Goal: Task Accomplishment & Management: Complete application form

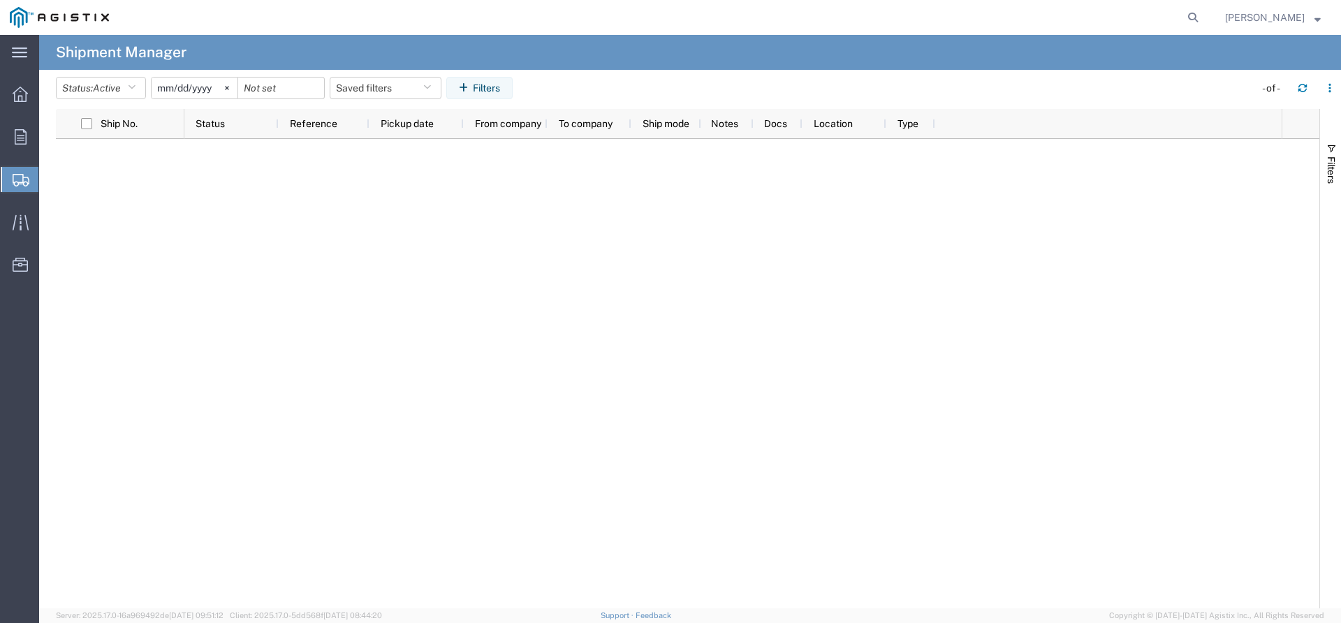
click at [50, 184] on span "Shipments" at bounding box center [43, 180] width 11 height 28
click at [0, 0] on span "Create Shipment" at bounding box center [0, 0] width 0 height 0
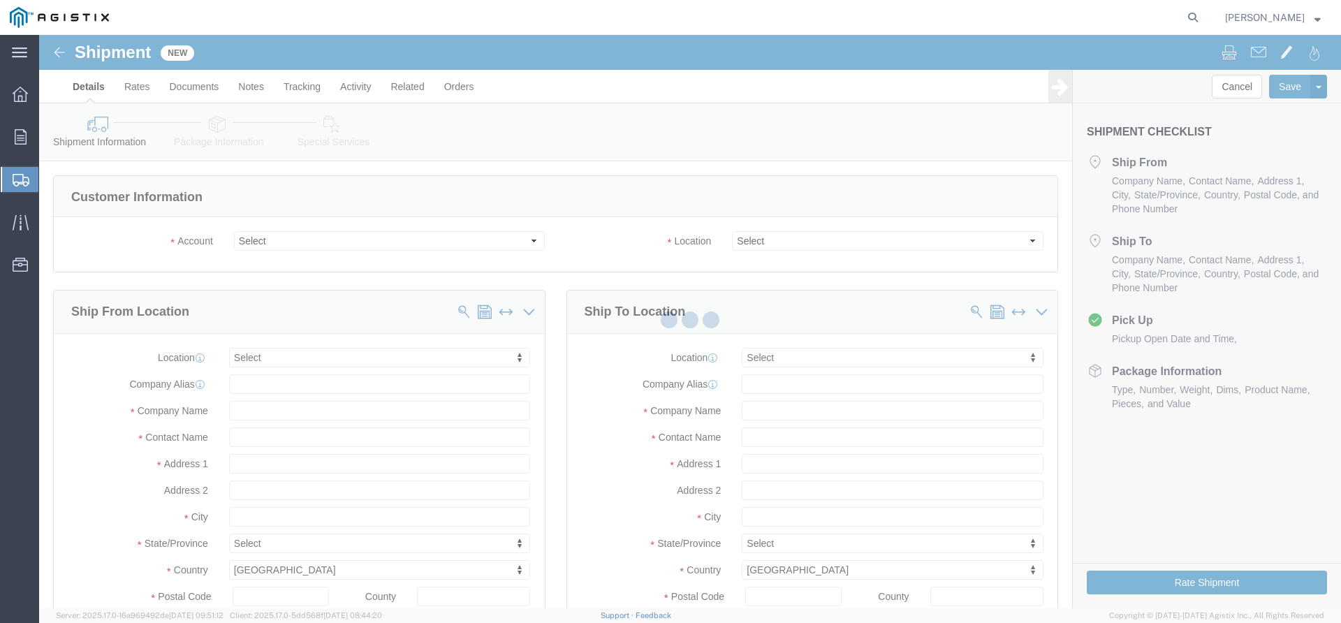
select select
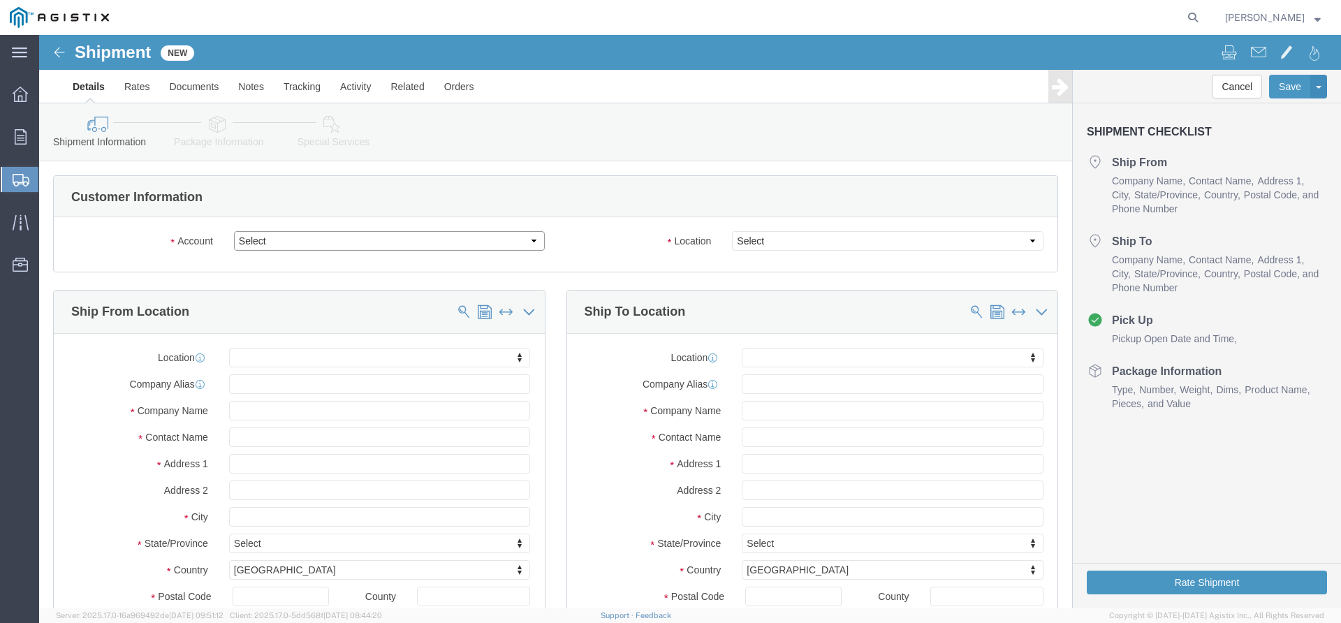
click select "Select Dynamic Products Inc PG&E"
select select "9596"
click select "Select Dynamic Products Inc PG&E"
select select "PURCHORD"
select select
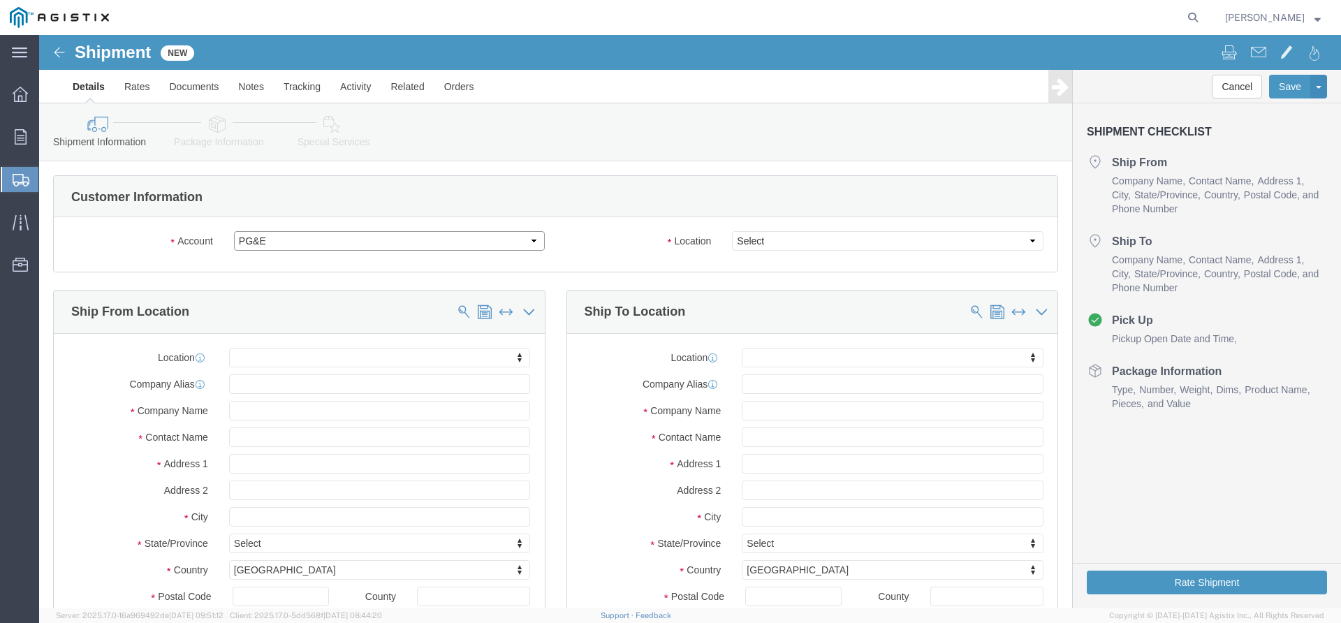
select select
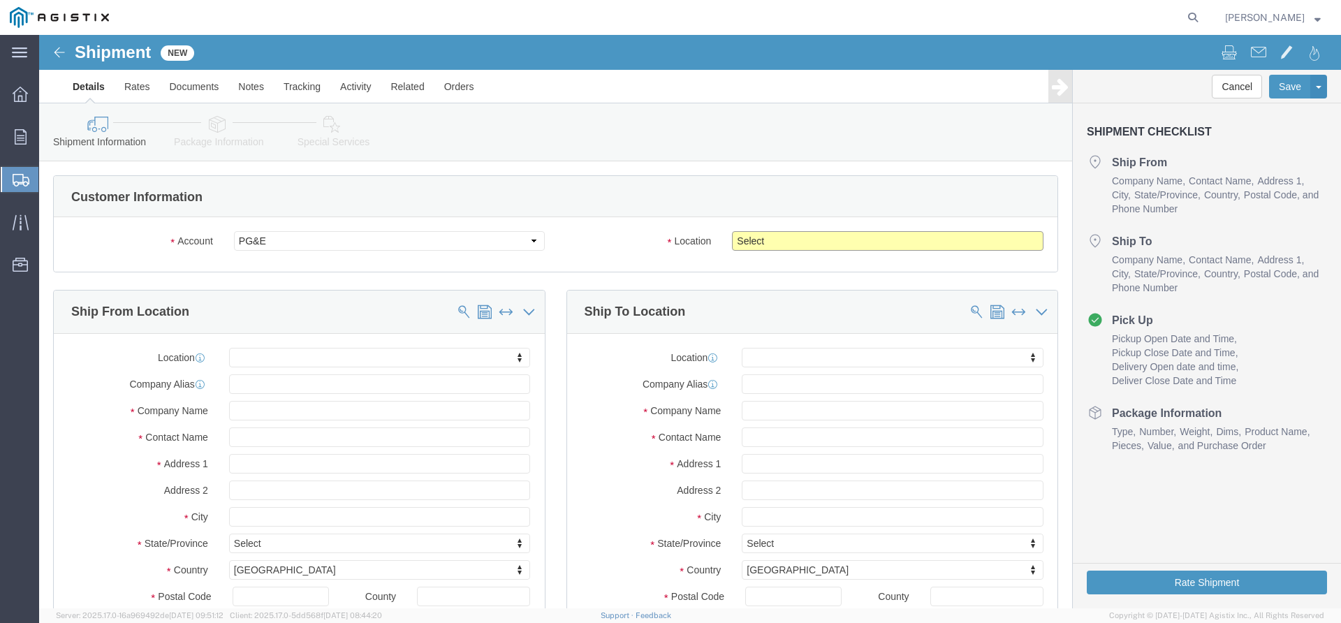
click select "Select All Others Fremont DC Fresno DC Wheatland DC"
select select "23082"
click select "Select All Others Fremont DC Fresno DC Wheatland DC"
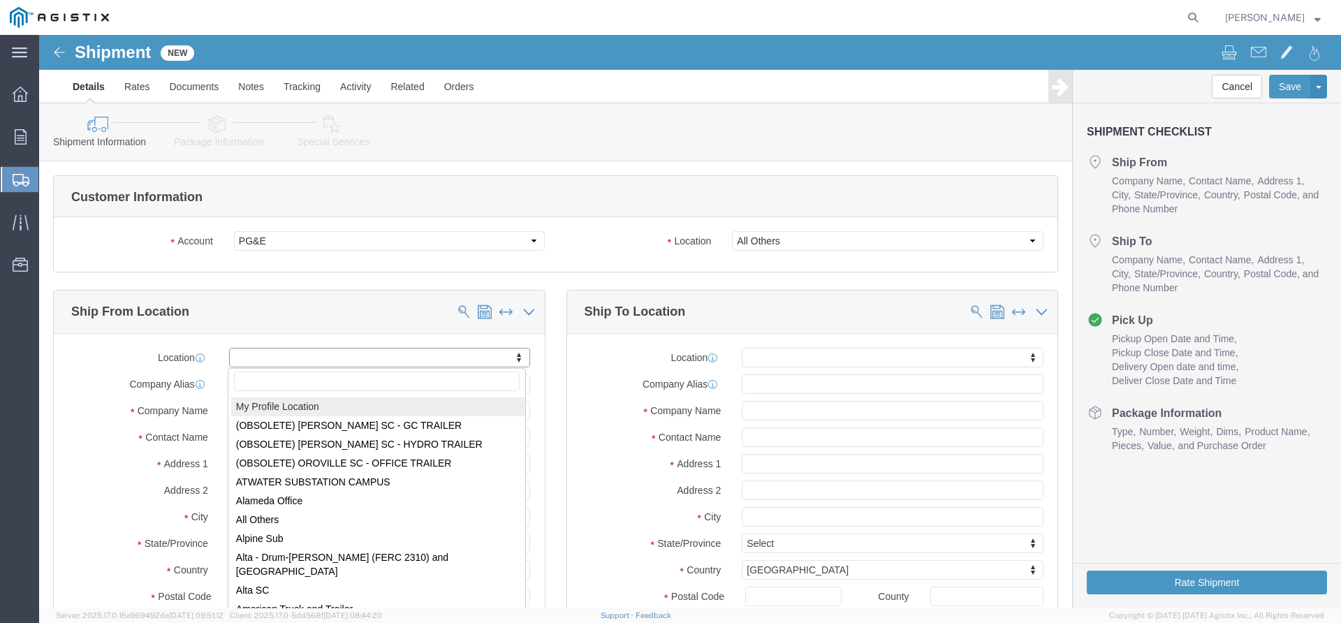
select select "MYPROFILE"
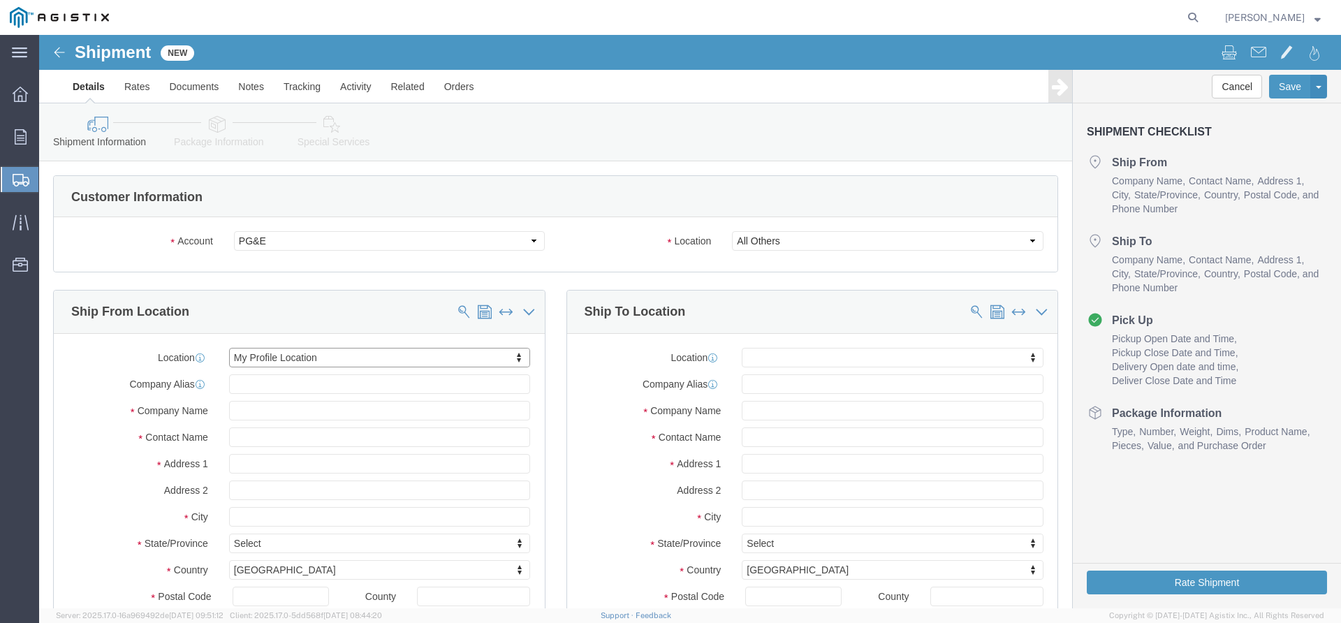
type input "16520 Peninsula Street"
type input "77015"
type input "281-457-3500"
type input "qcdept-3@dynamicproducts.net"
checkbox input "true"
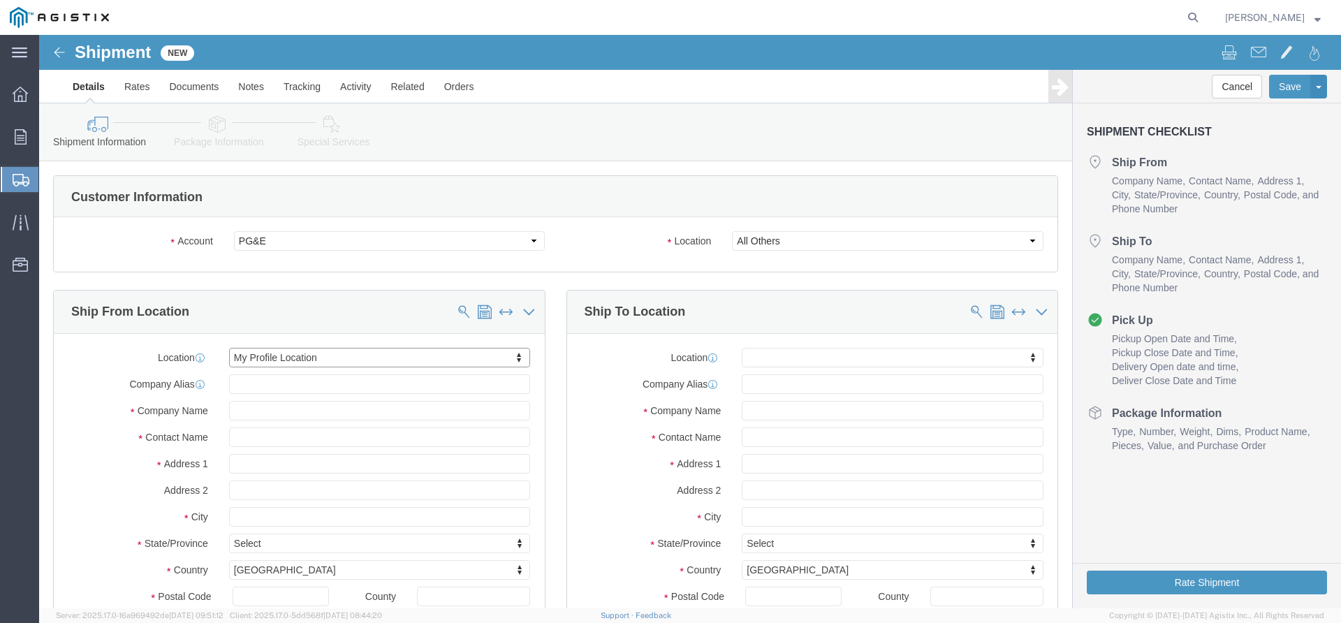
type input "Dynamic Products Inc"
type input "Christy Escalante"
type input "Houston"
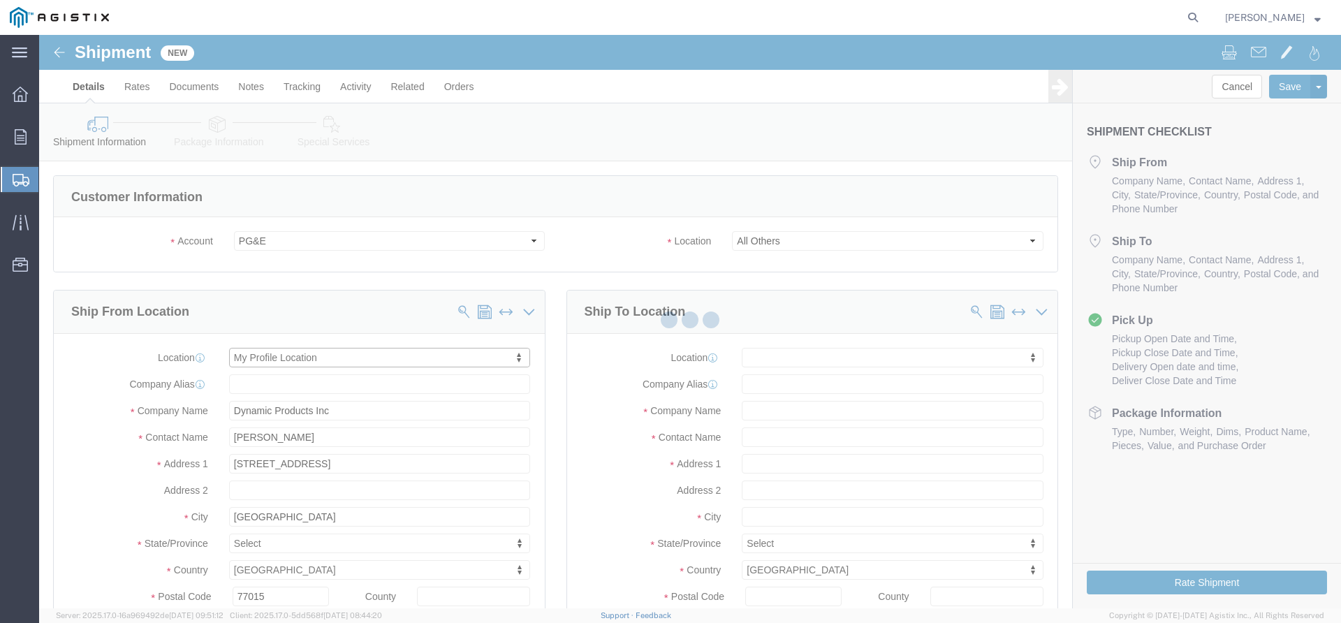
select select "TX"
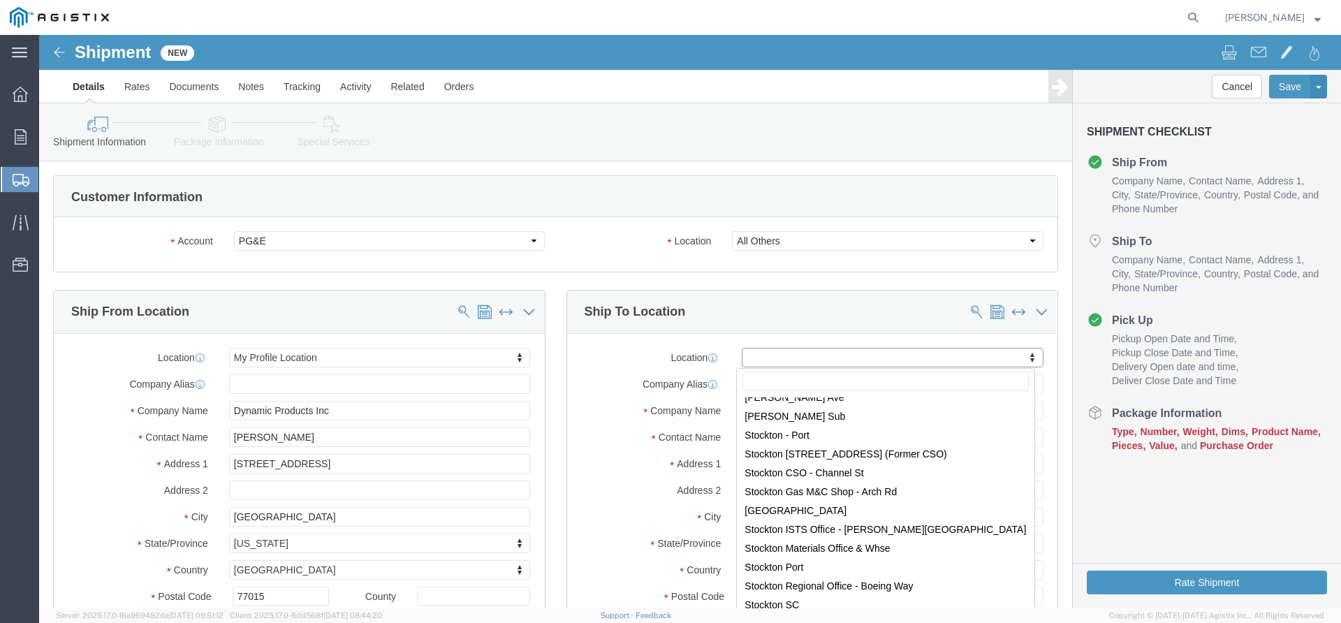
scroll to position [8243, 0]
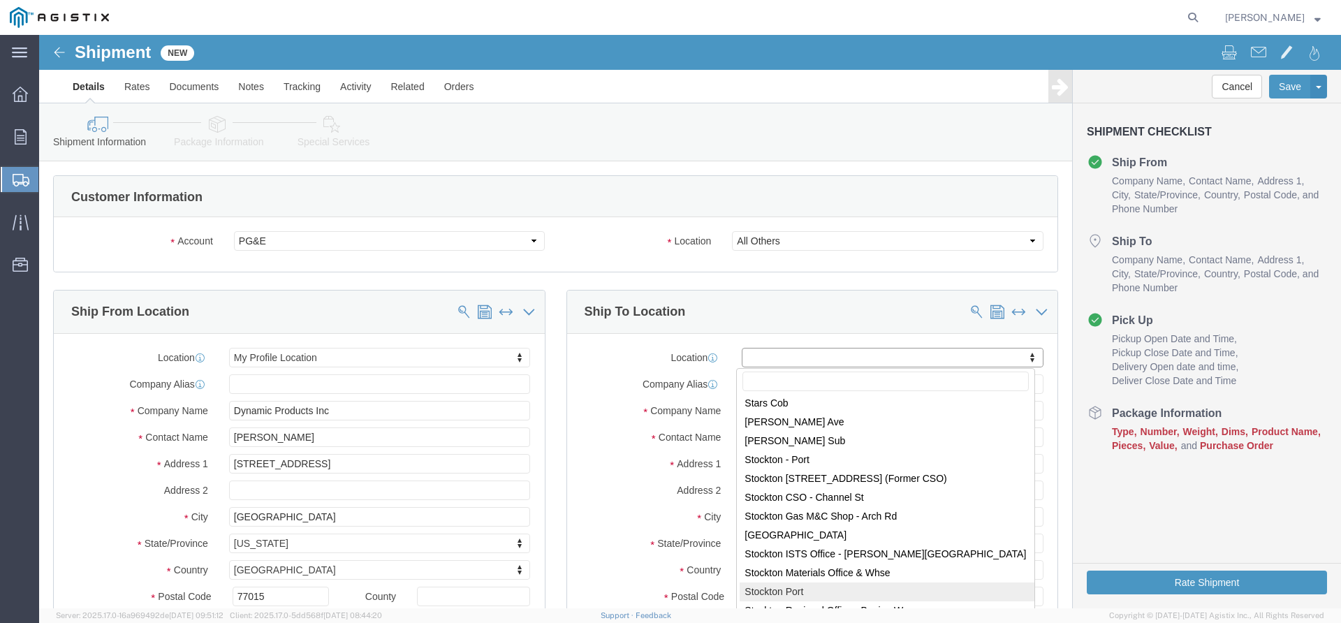
select select "46111"
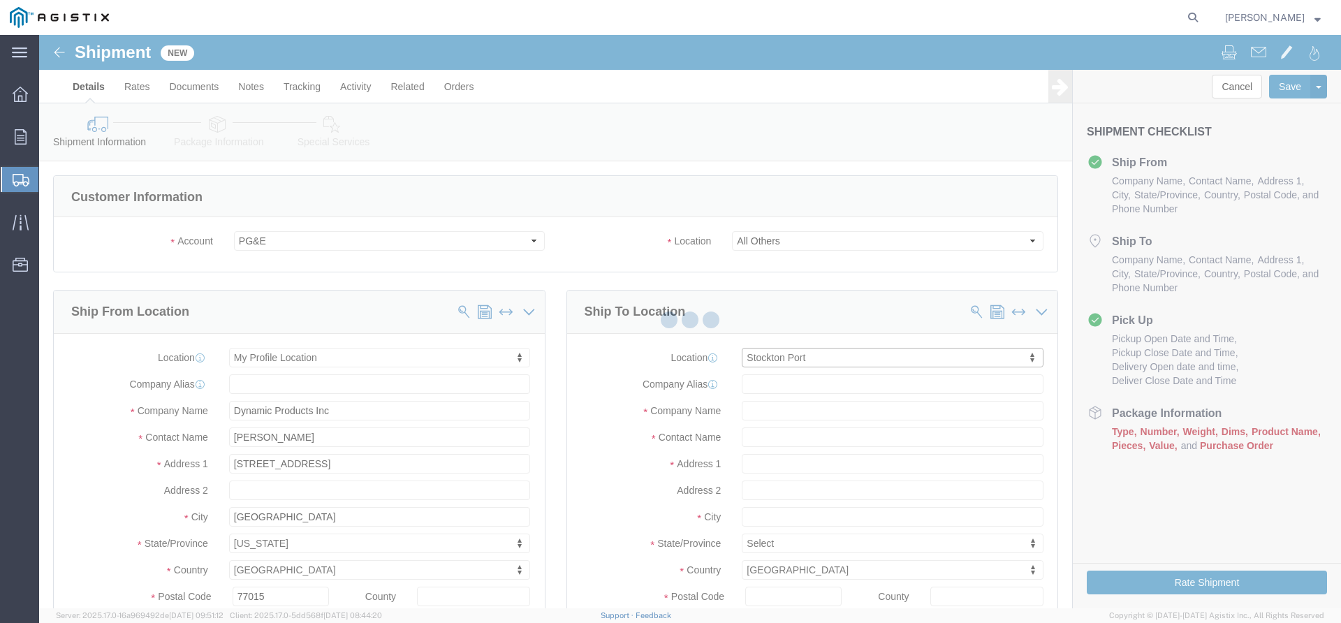
type input "810 Gilmore Avenue"
type input "95204"
type input "PG&E"
type input "Stockton"
select select "CA"
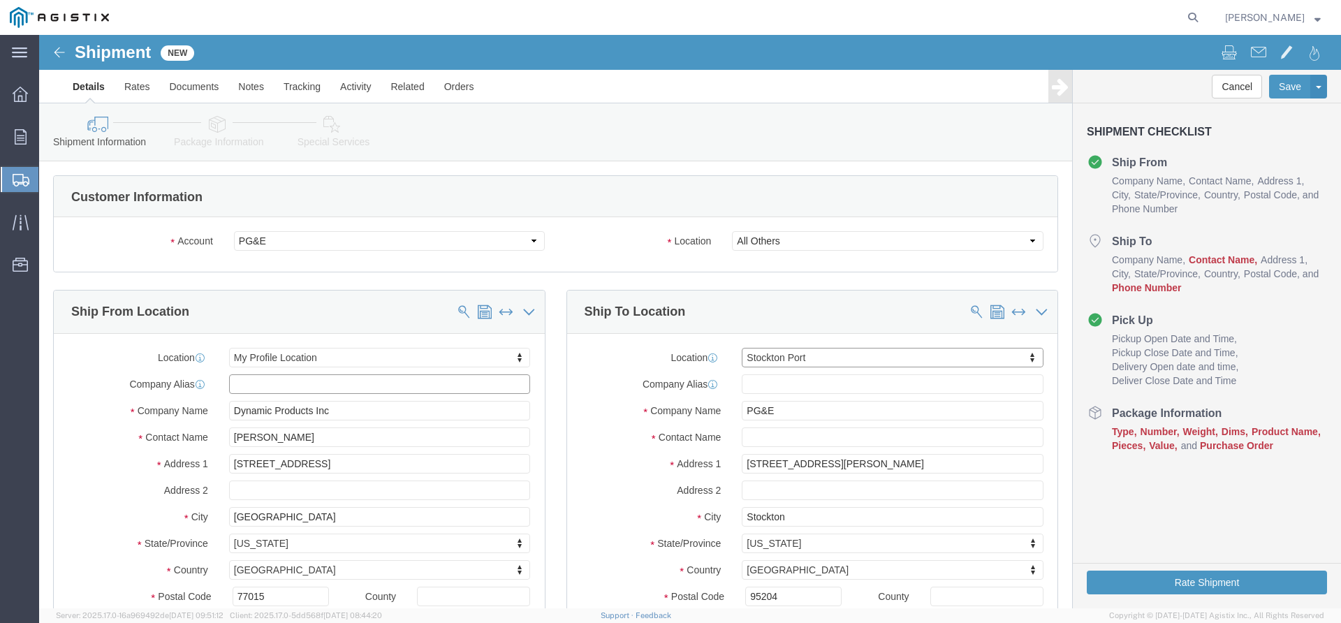
click input "text"
click input "Dynamic Products Inc"
click input "Christy Escalante"
type input "p"
type input "Paula Cruz"
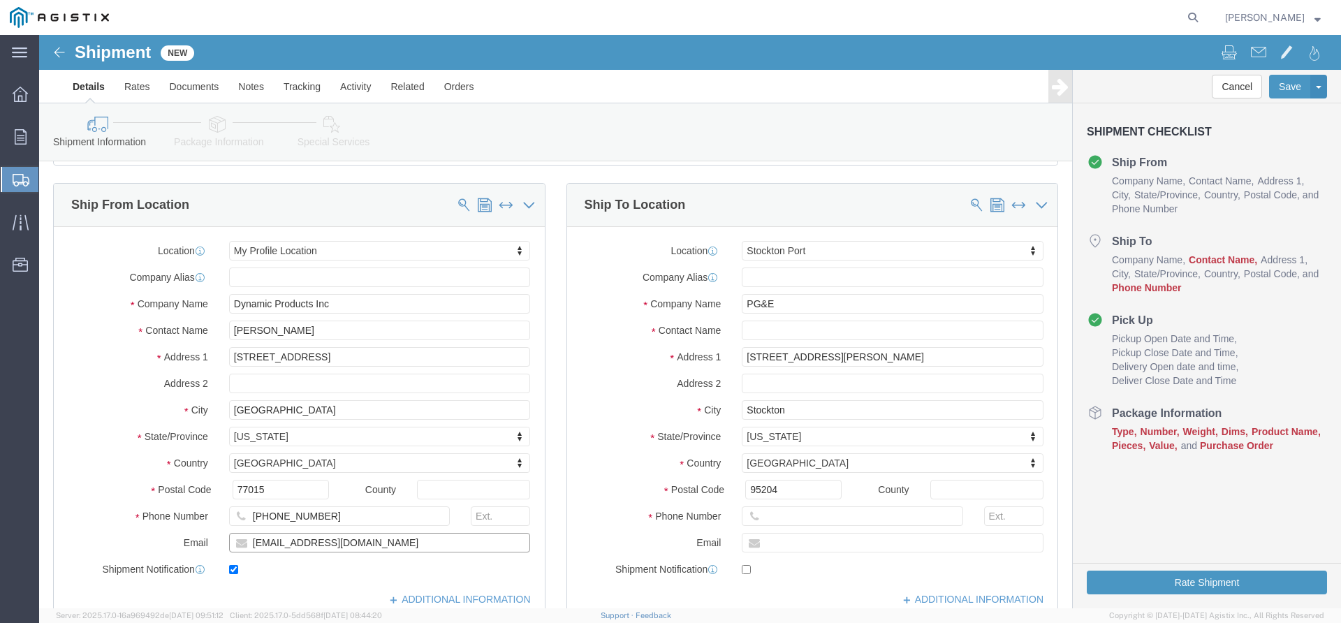
scroll to position [92, 0]
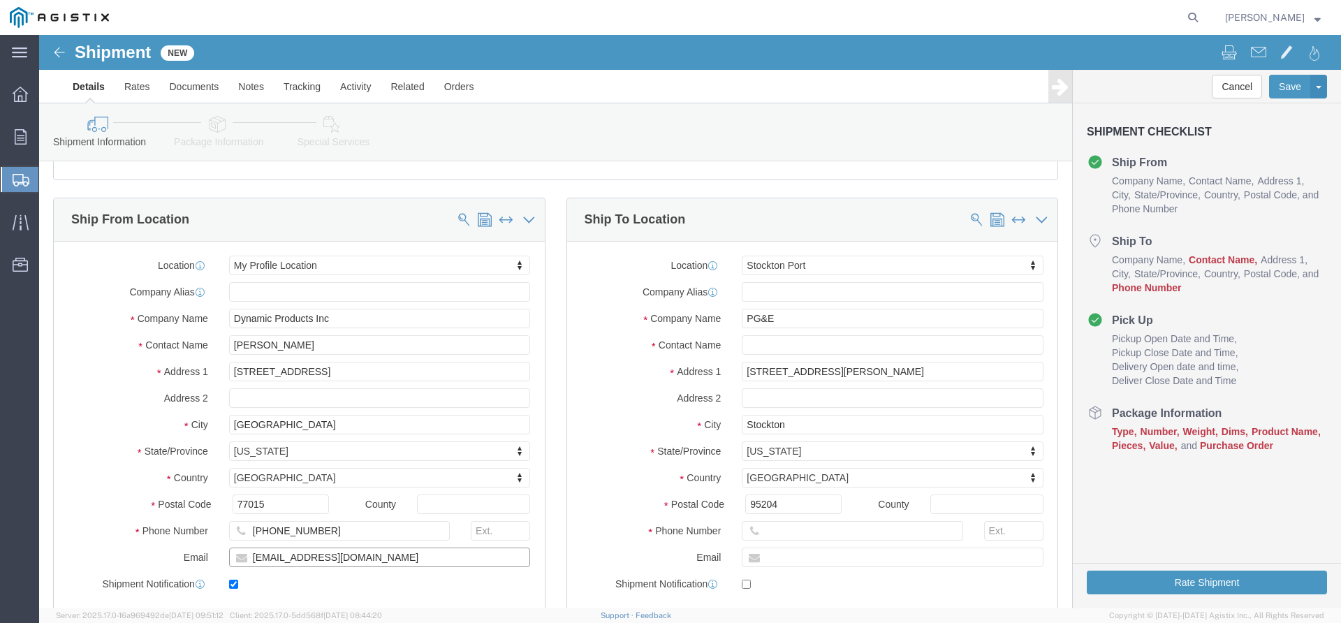
type input "logistisics@dynamicproducts.net"
click input "text"
type input "p"
type input "Pam Trevino"
type input "510-468-7964"
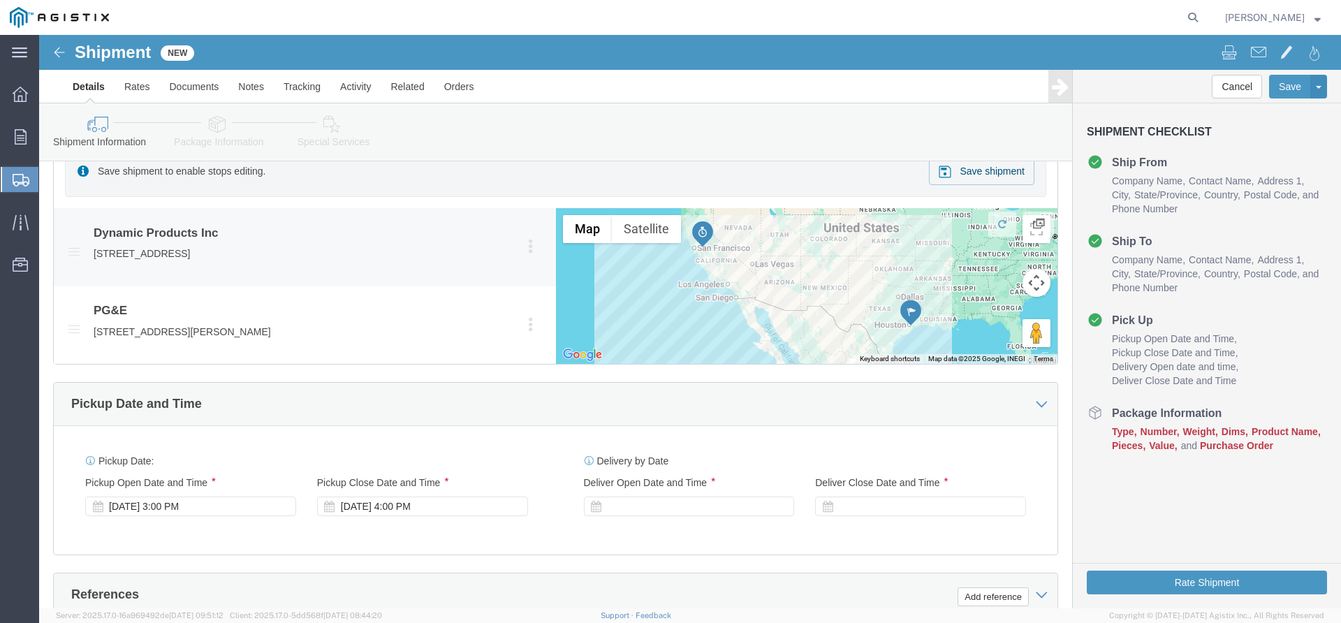
scroll to position [861, 0]
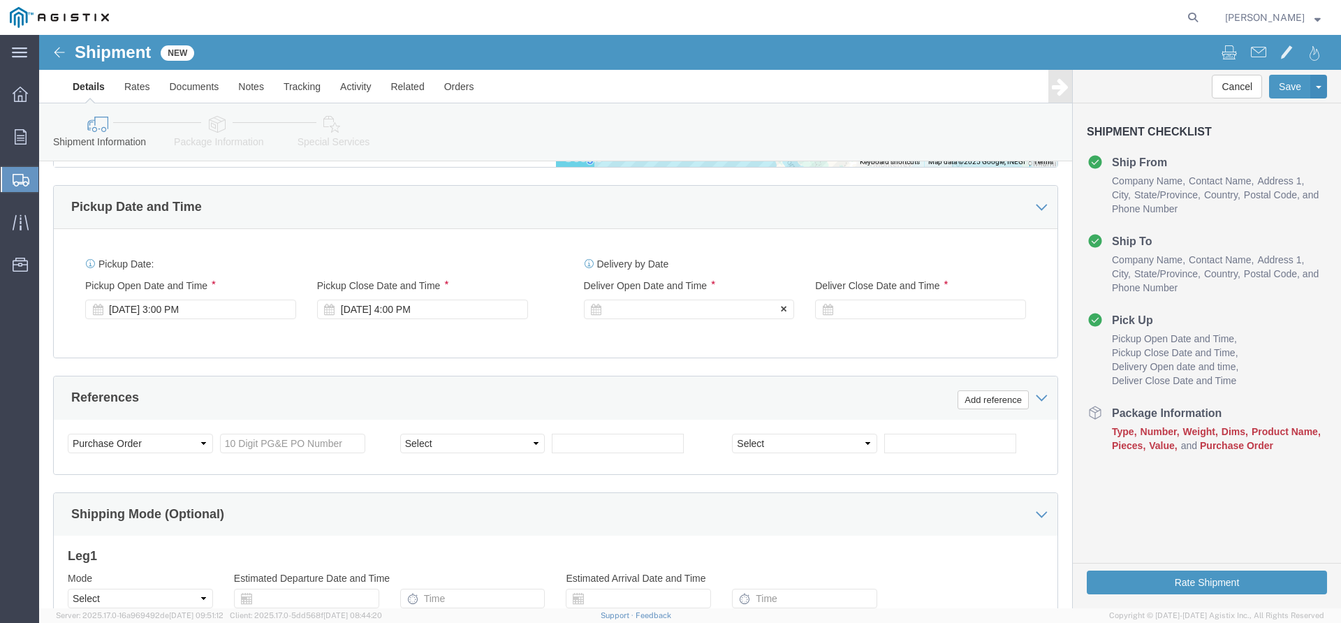
click div
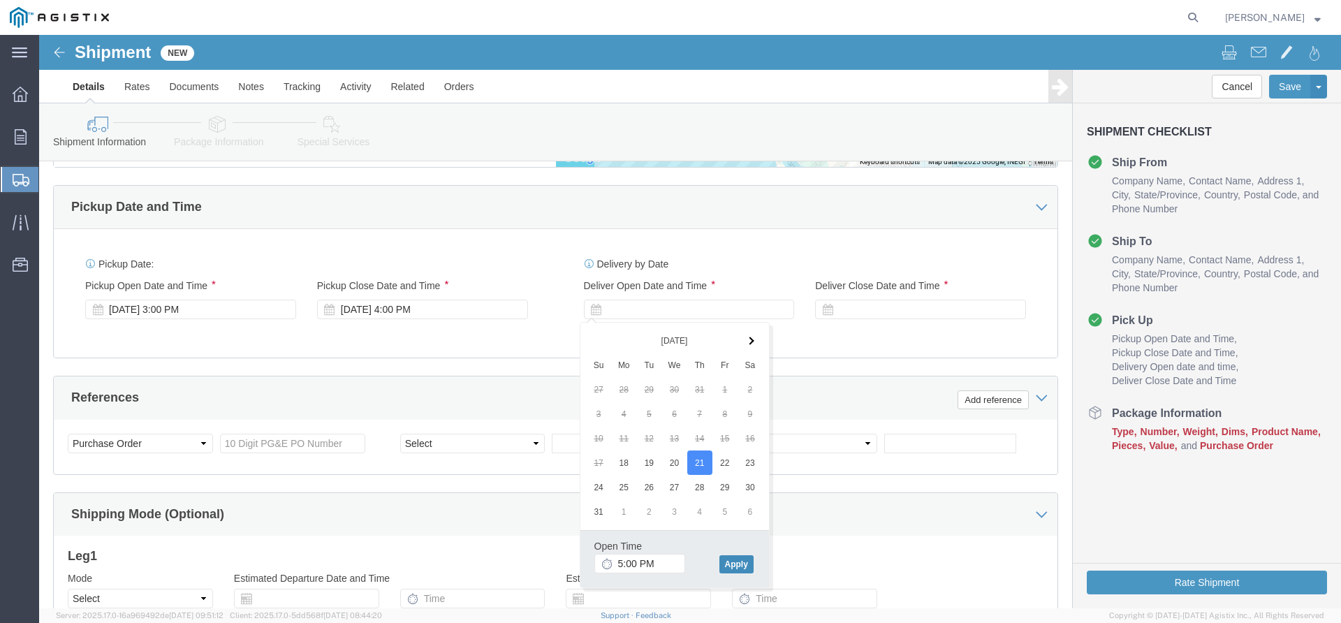
click button "Apply"
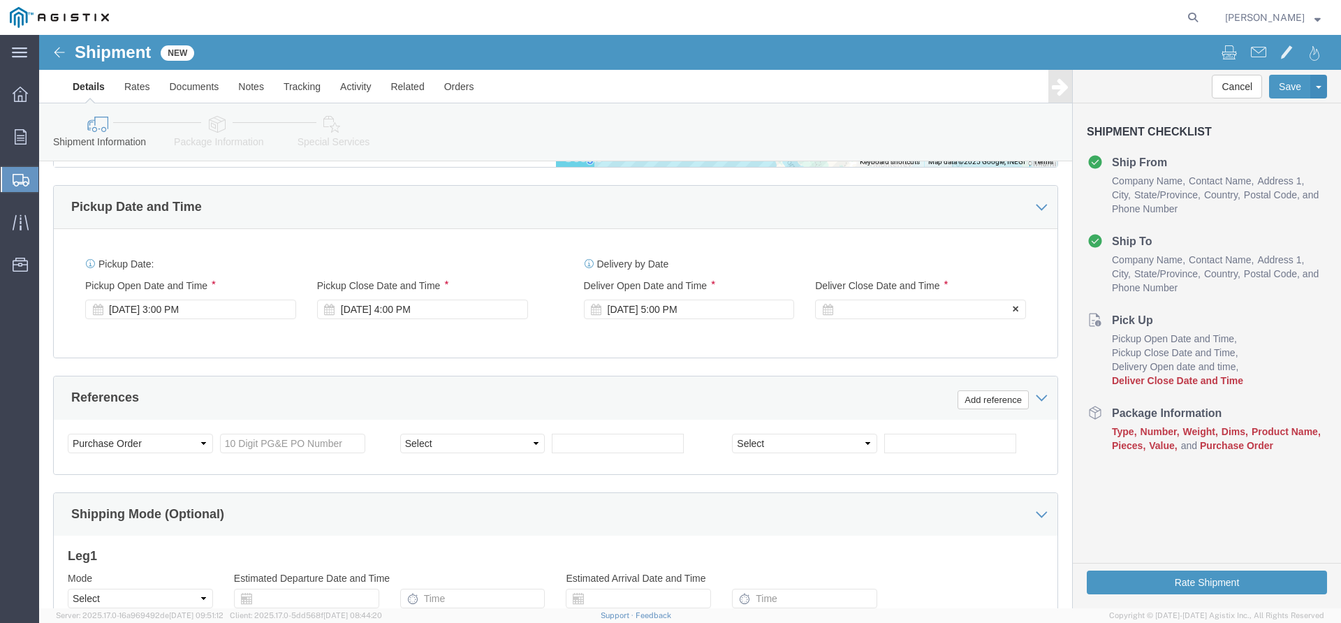
click div
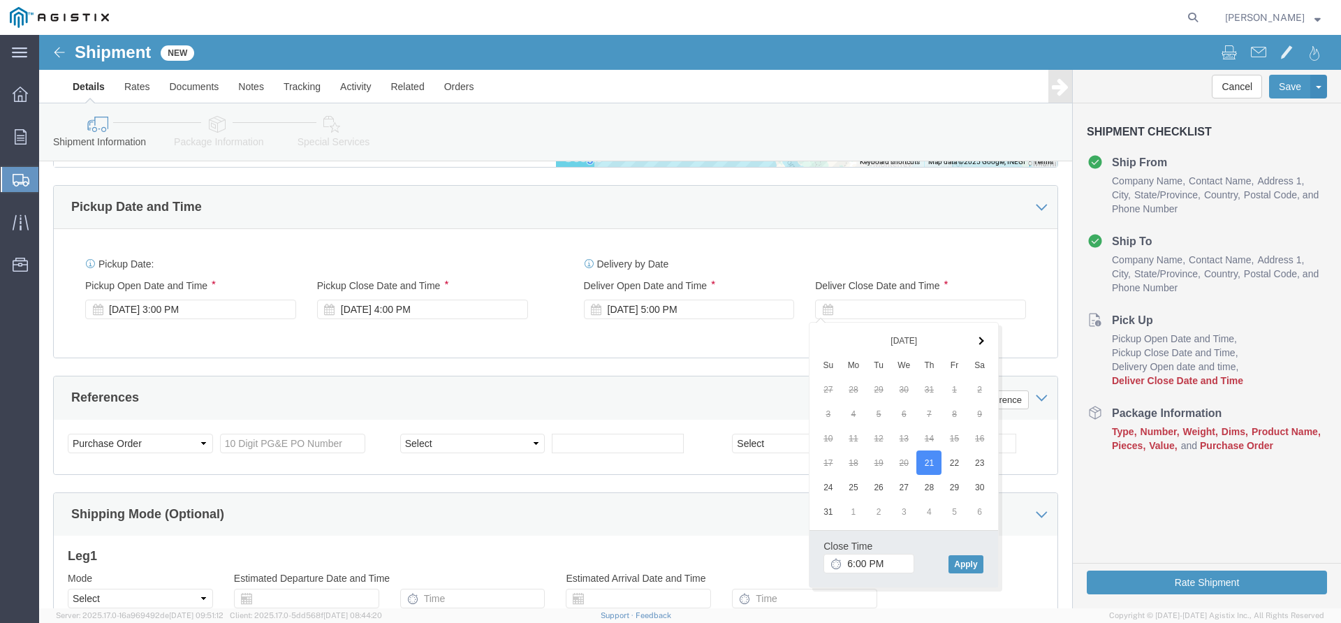
click div "Close Time 6:00 PM Aug 21 2025 6:00 PM - Aug 21 2025 6:00 PM Cancel Apply"
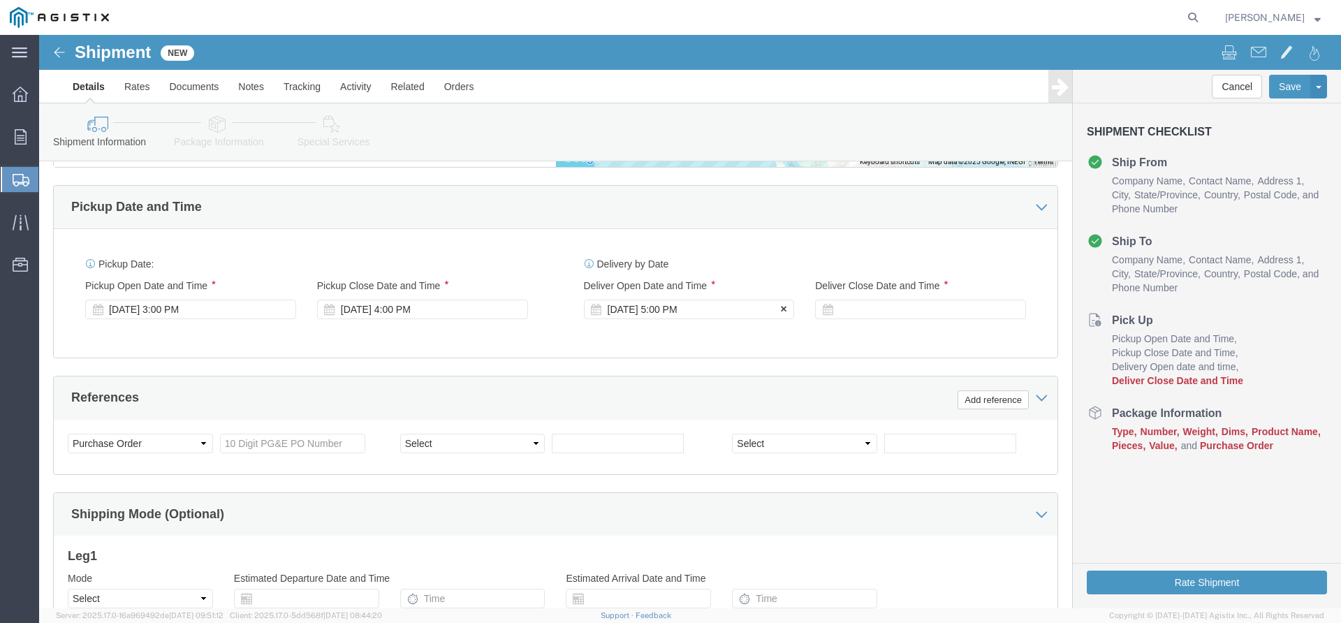
click div "Aug 21 2025 5:00 PM"
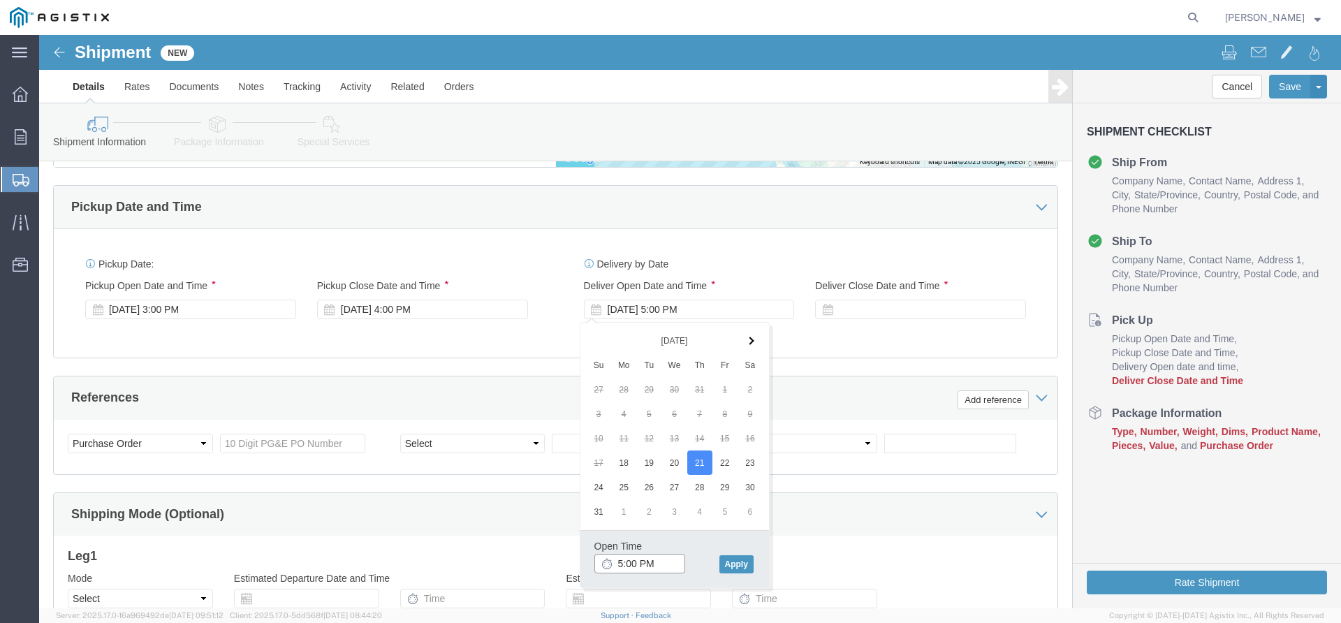
drag, startPoint x: 631, startPoint y: 527, endPoint x: 447, endPoint y: 527, distance: 183.7
click body "Shipment New Details Rates Documents Notes Tracking Activity Related Orders Can…"
type input "7:00 AM"
click button "Apply"
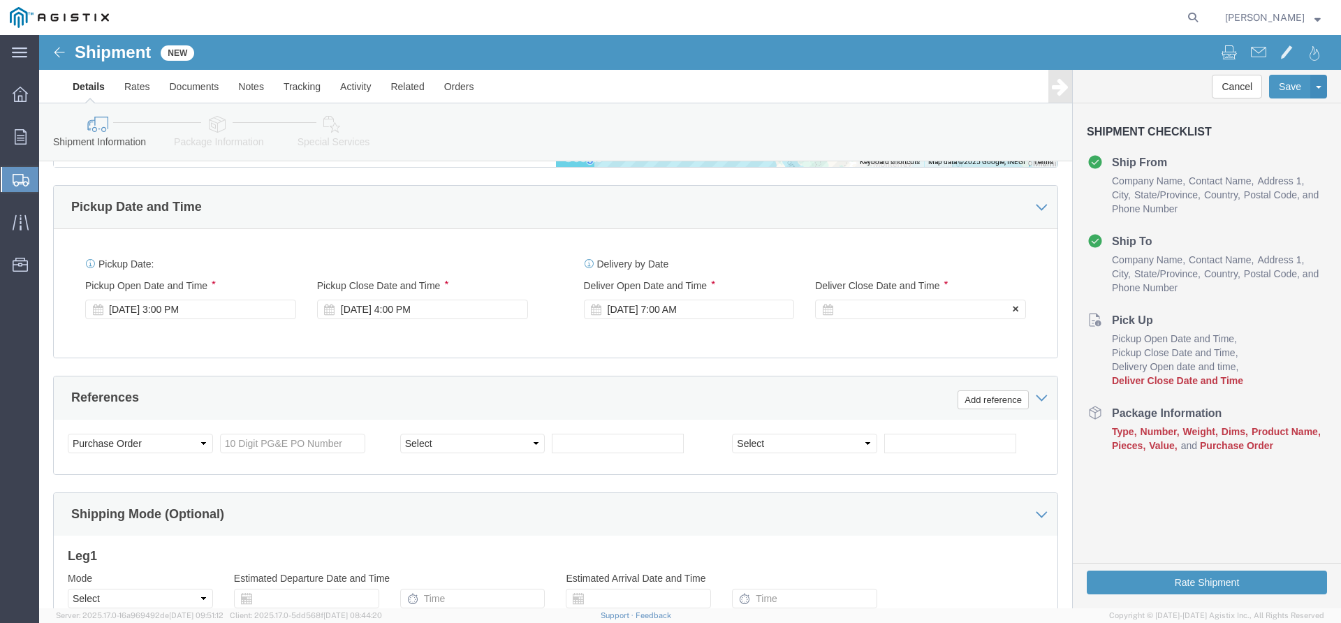
click div
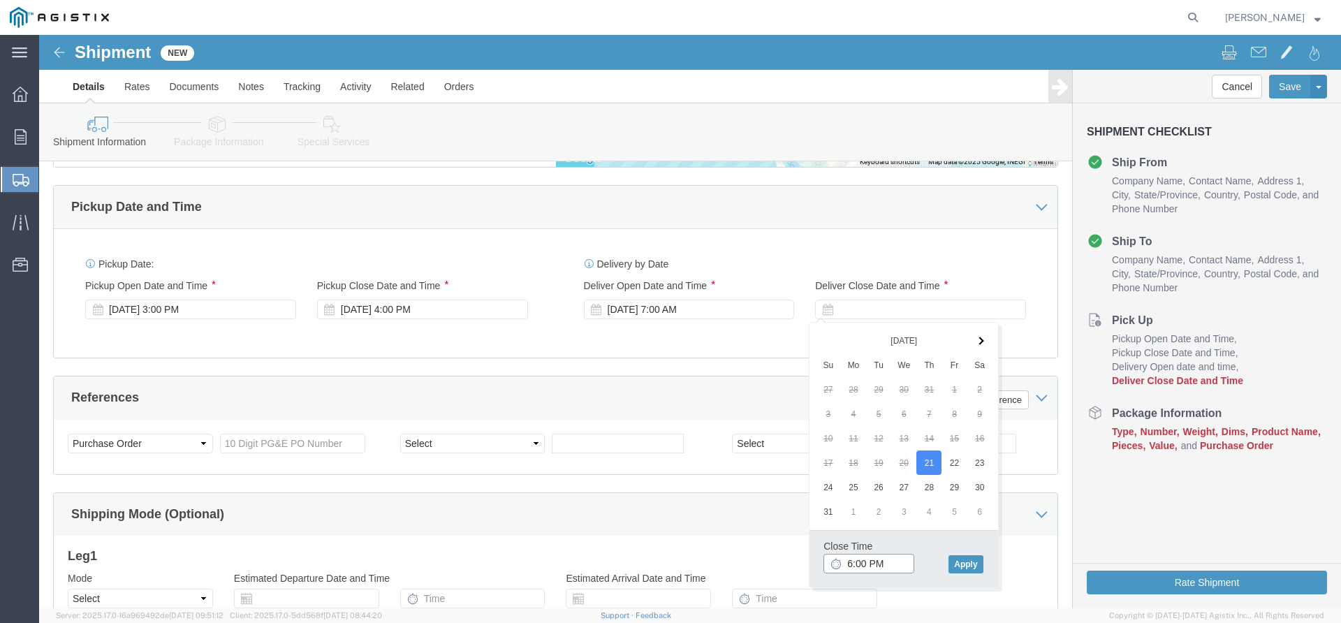
click input "6:00 PM"
type input "4:00 PM"
click button "Apply"
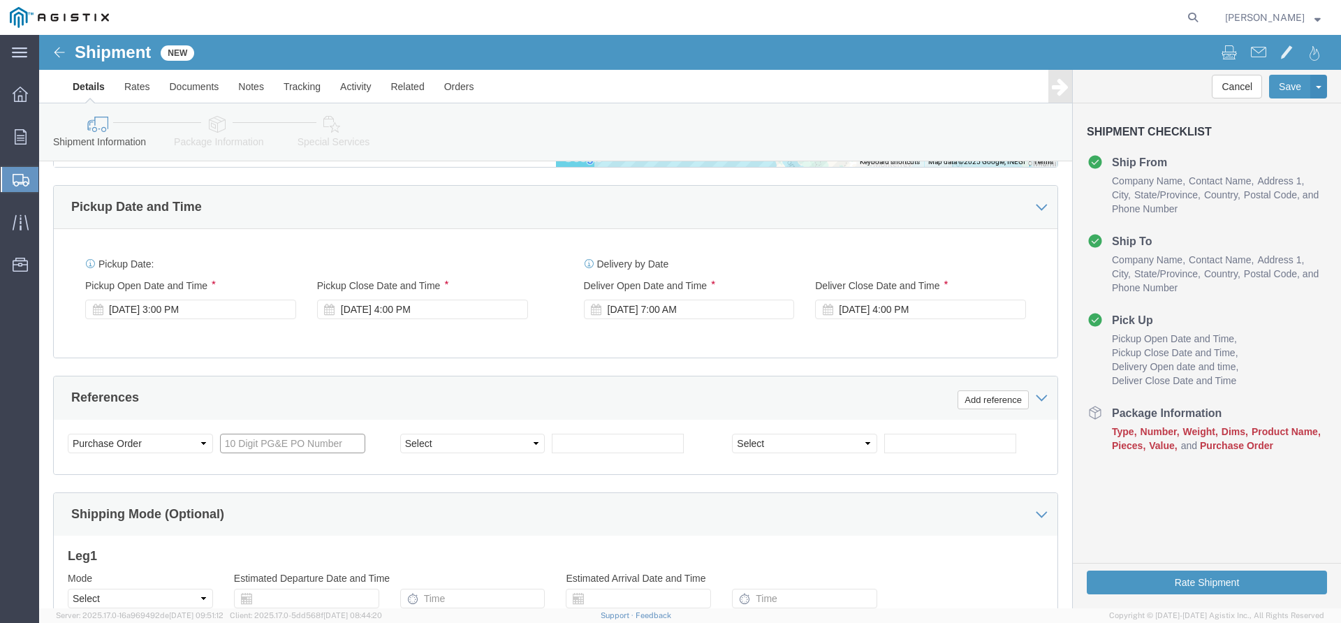
click input "text"
type input "3501409608"
type input "31504"
select select "JOBNUM"
click div "Shipping Mode (Optional)"
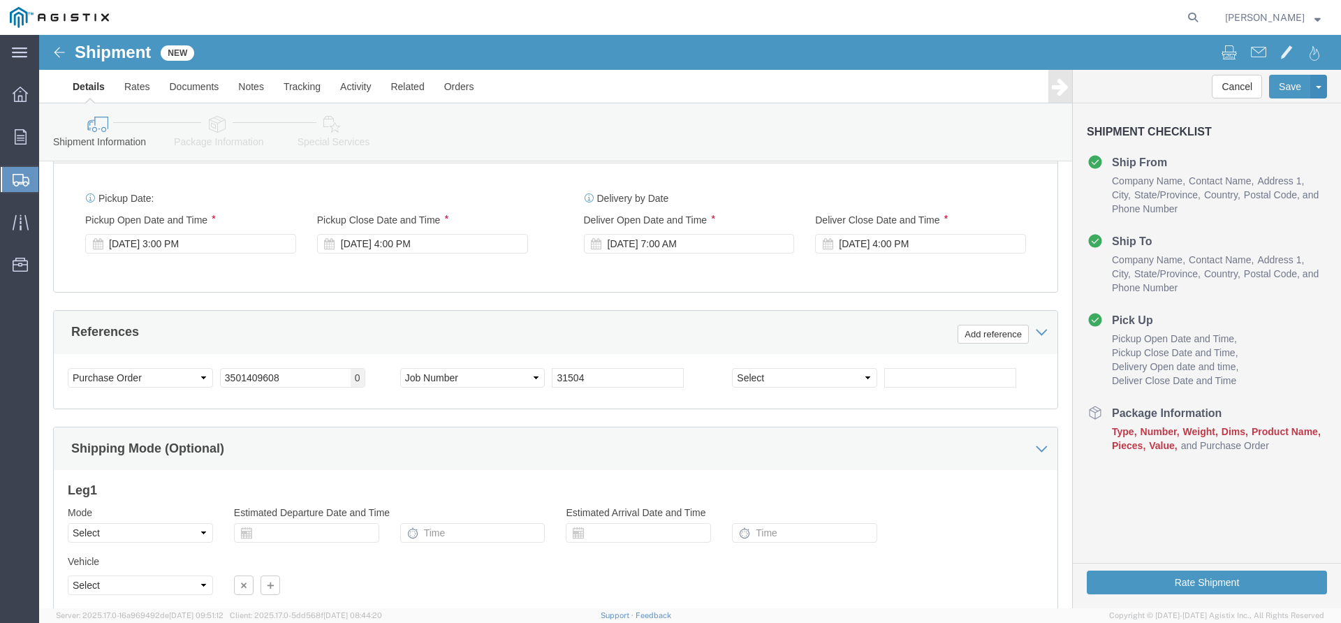
scroll to position [1036, 0]
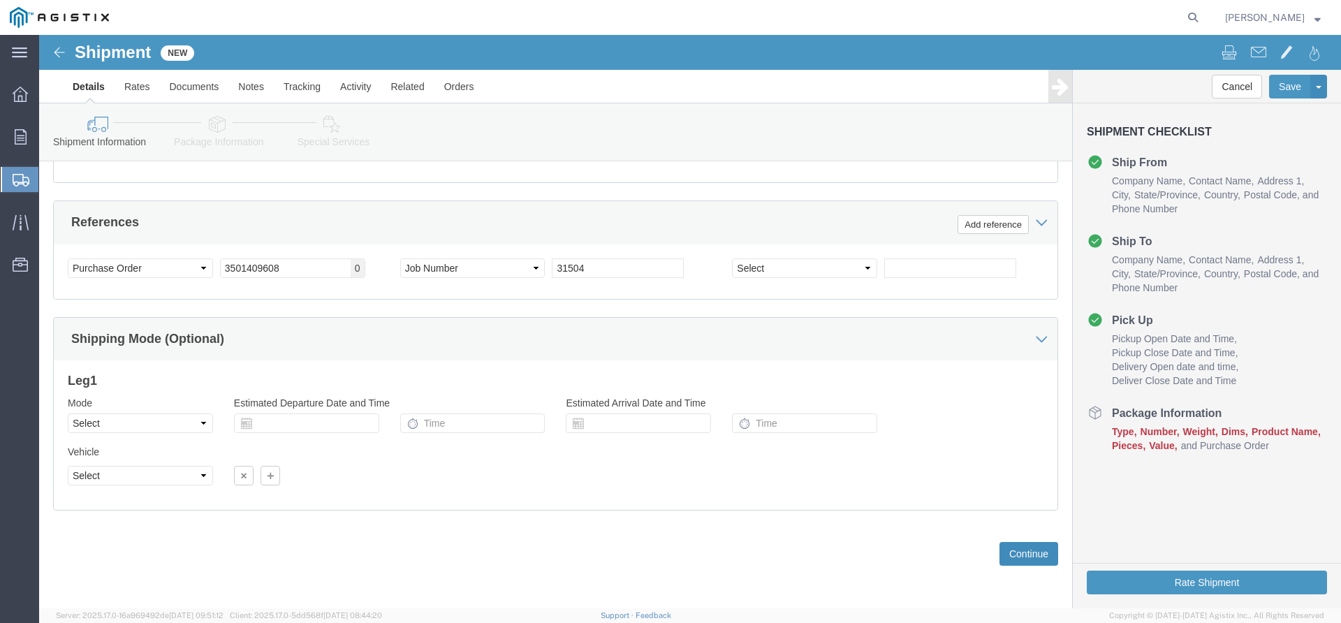
click button "Continue"
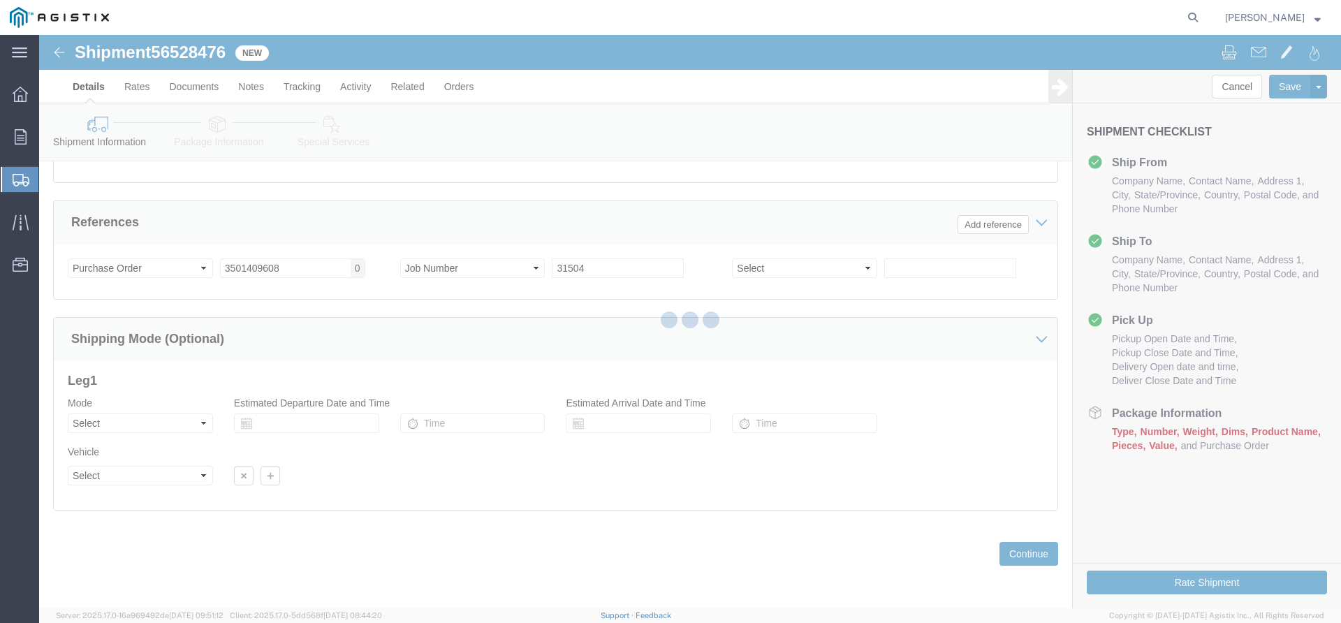
scroll to position [962, 0]
select select "23631"
select select "46111"
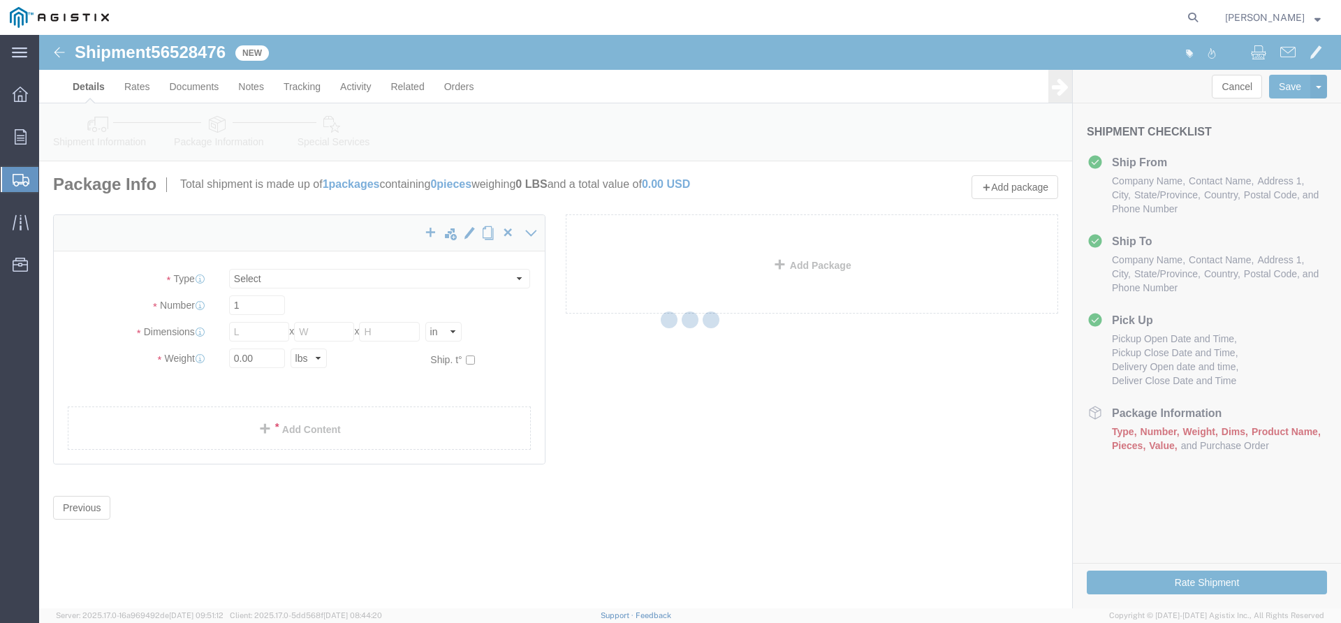
scroll to position [0, 0]
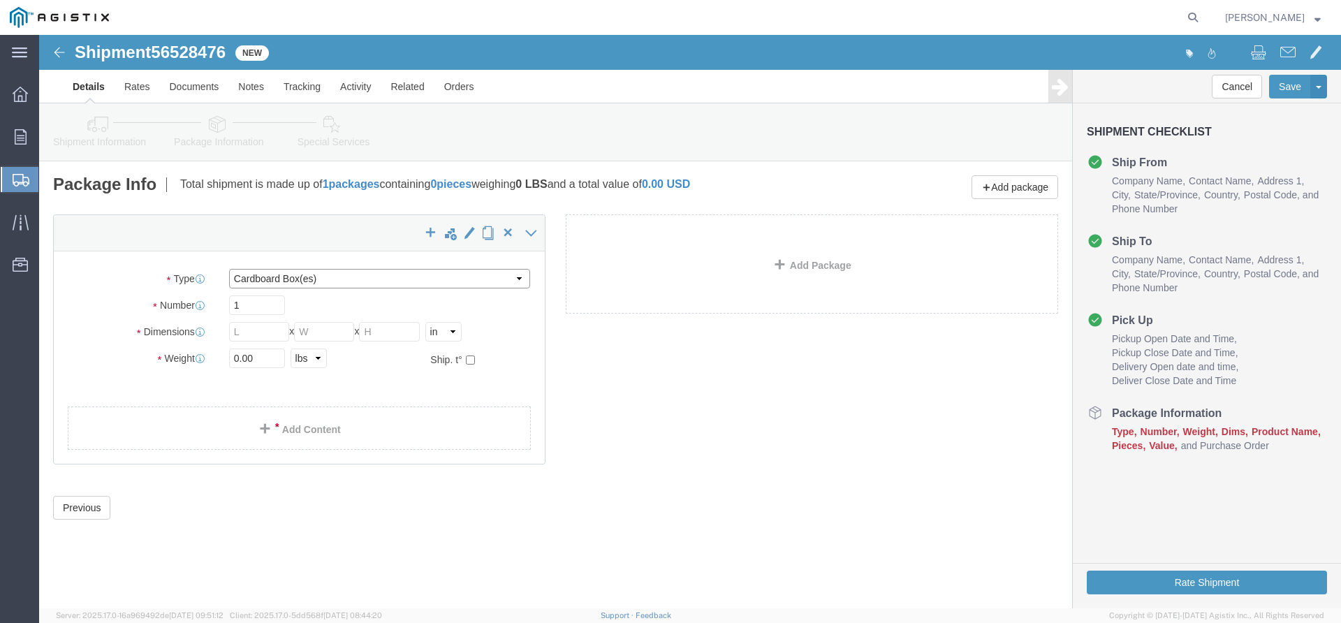
click select "Select Bulk Bundle(s) Cardboard Box(es) Carton(s) Crate(s) Drum(s) (Fiberboard)…"
select select "PSNS"
click select "Select Bulk Bundle(s) Cardboard Box(es) Carton(s) Crate(s) Drum(s) (Fiberboard)…"
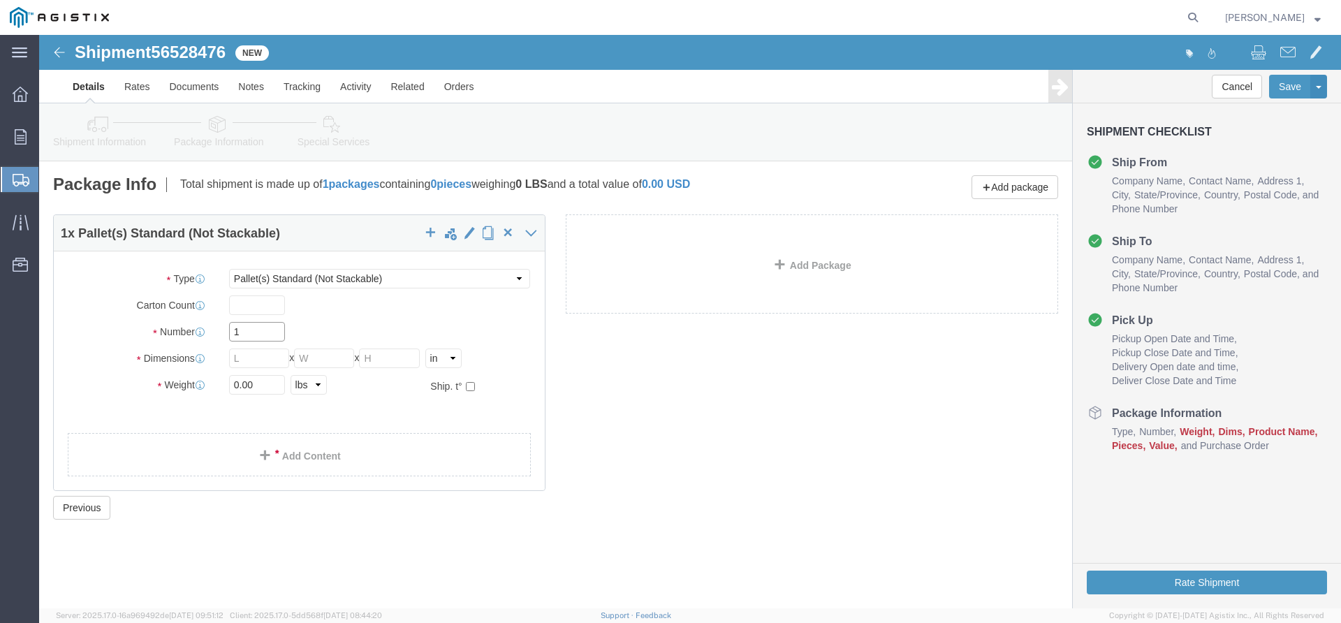
click input "1"
click input "text"
type input "44"
type input "0"
type input "25"
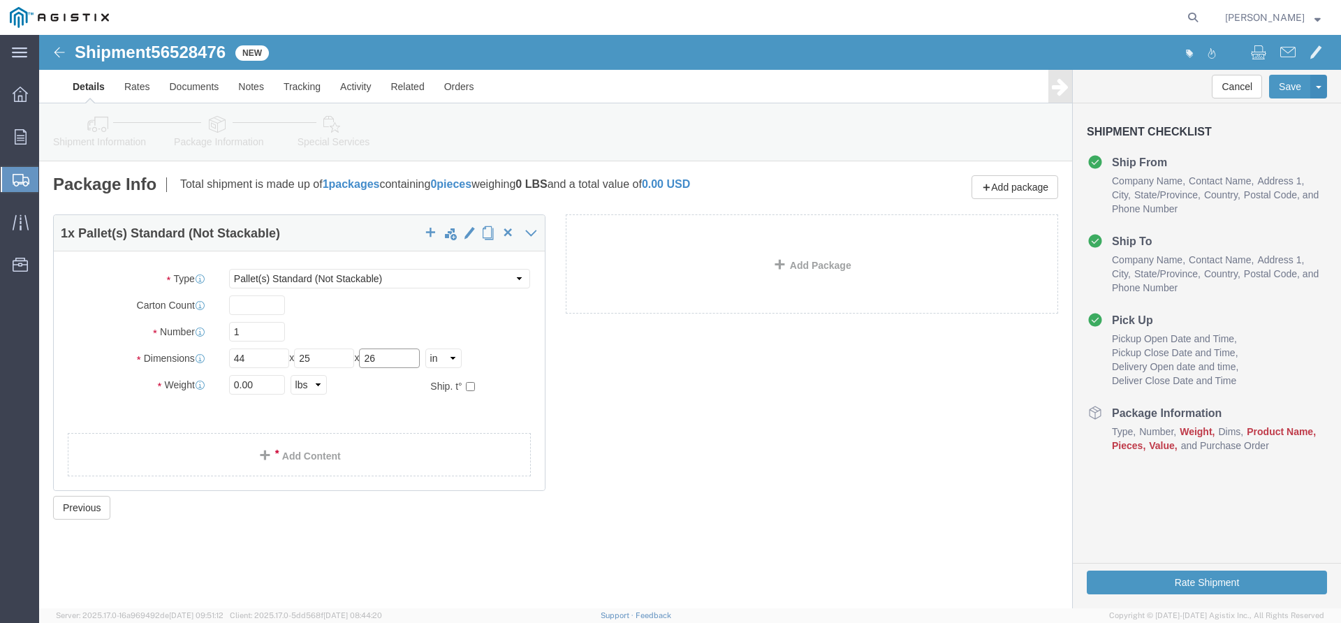
type input "26"
click input "0.00"
type input "144"
click link "Add Content"
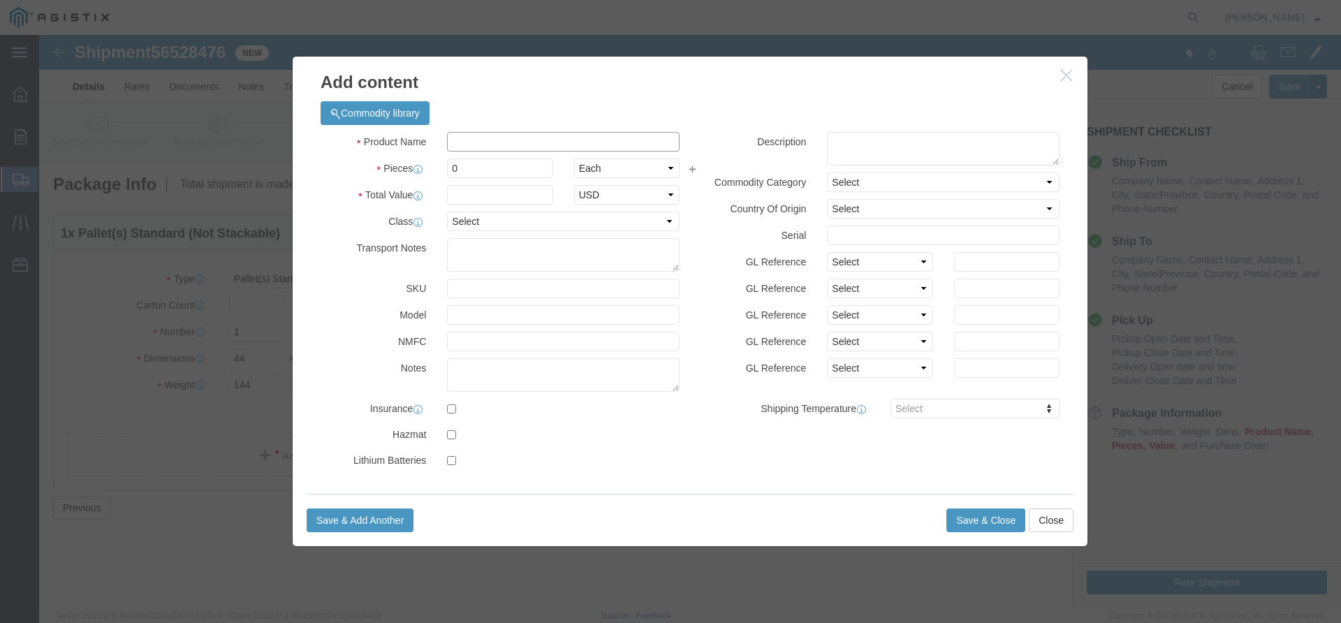
click input "text"
type input "16" x 8" ecc elongated red"
click input "0"
type input "1"
type input "5926"
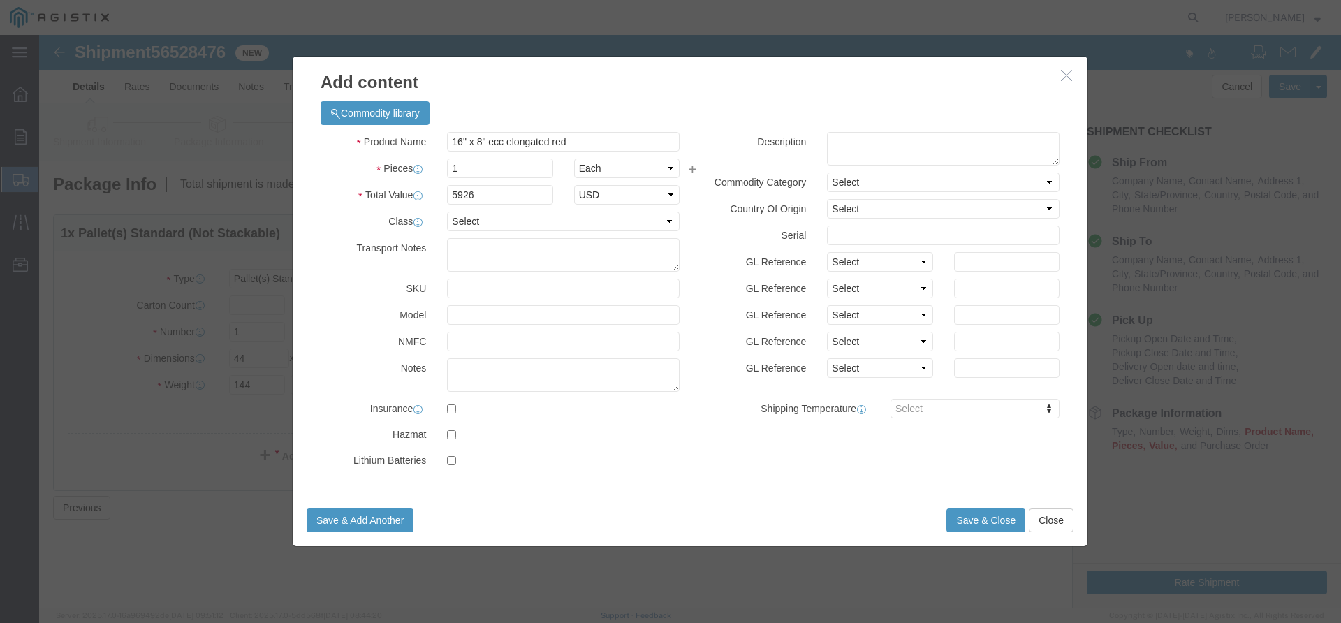
click div "Save & Add Another Save & Close Close"
click button "Save & Close"
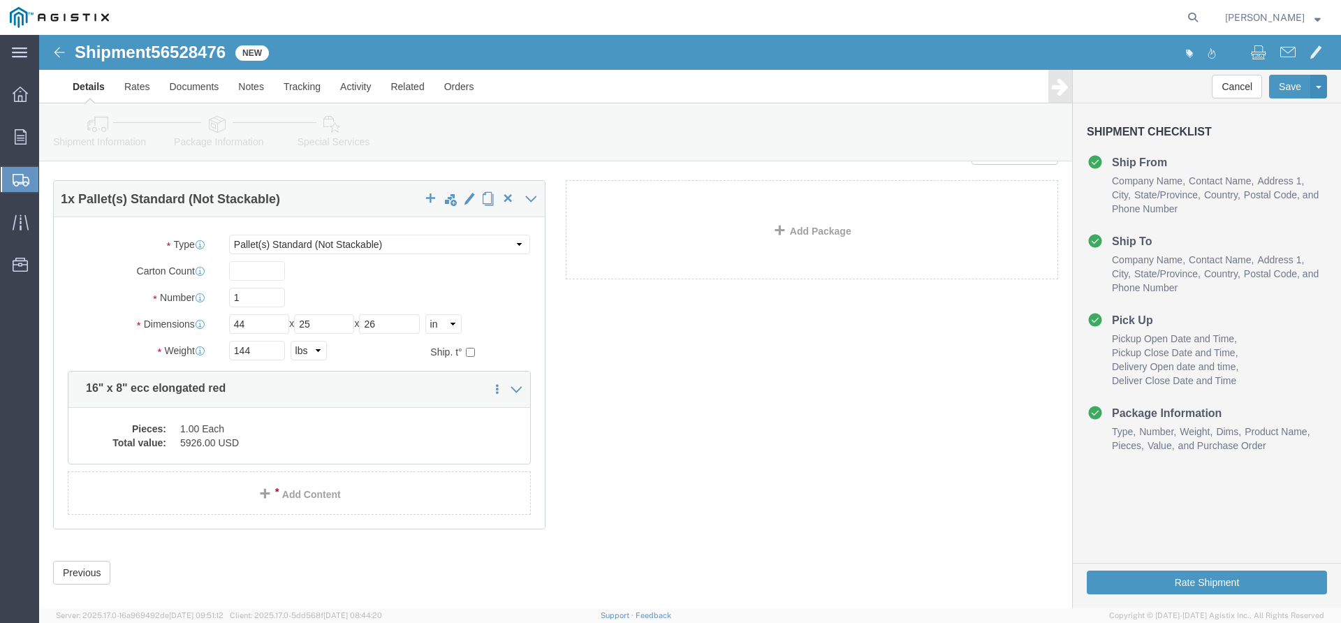
scroll to position [53, 0]
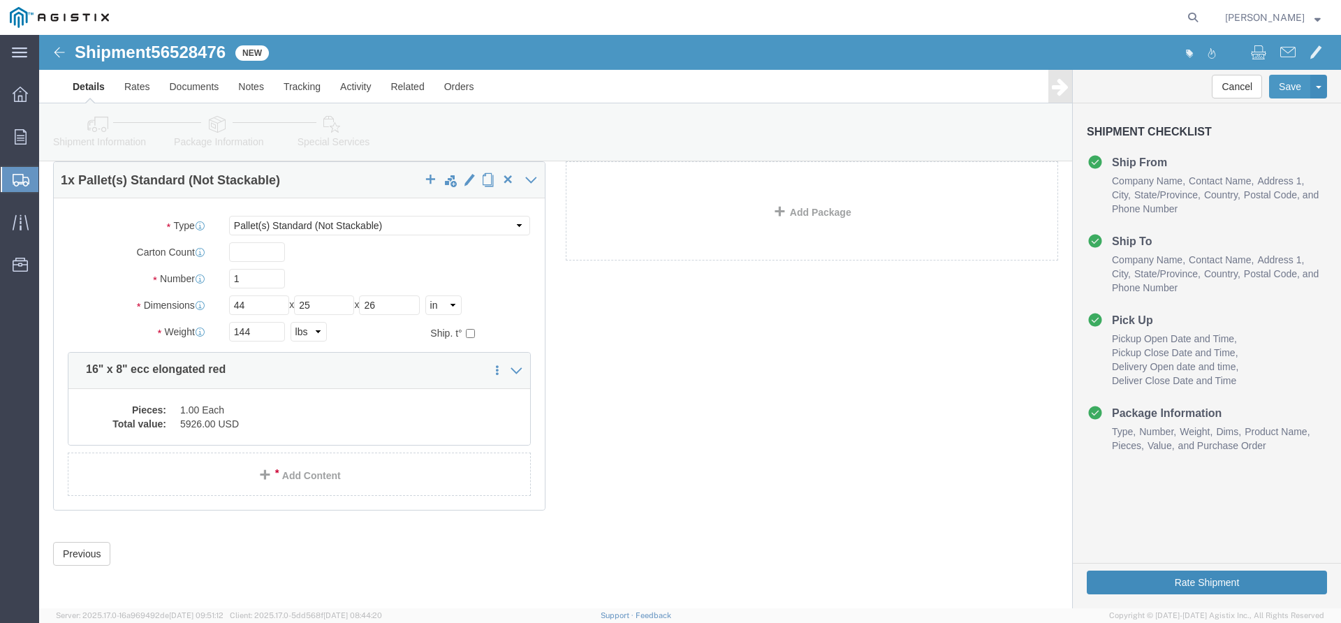
click button "Rate Shipment"
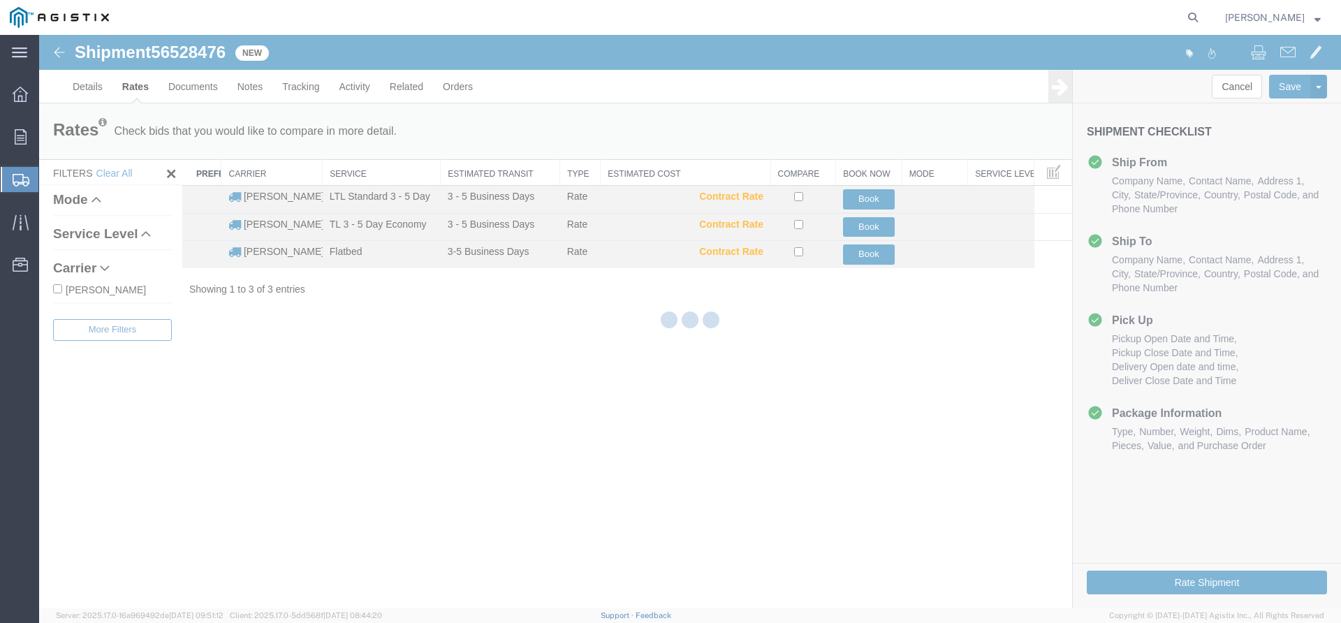
scroll to position [0, 0]
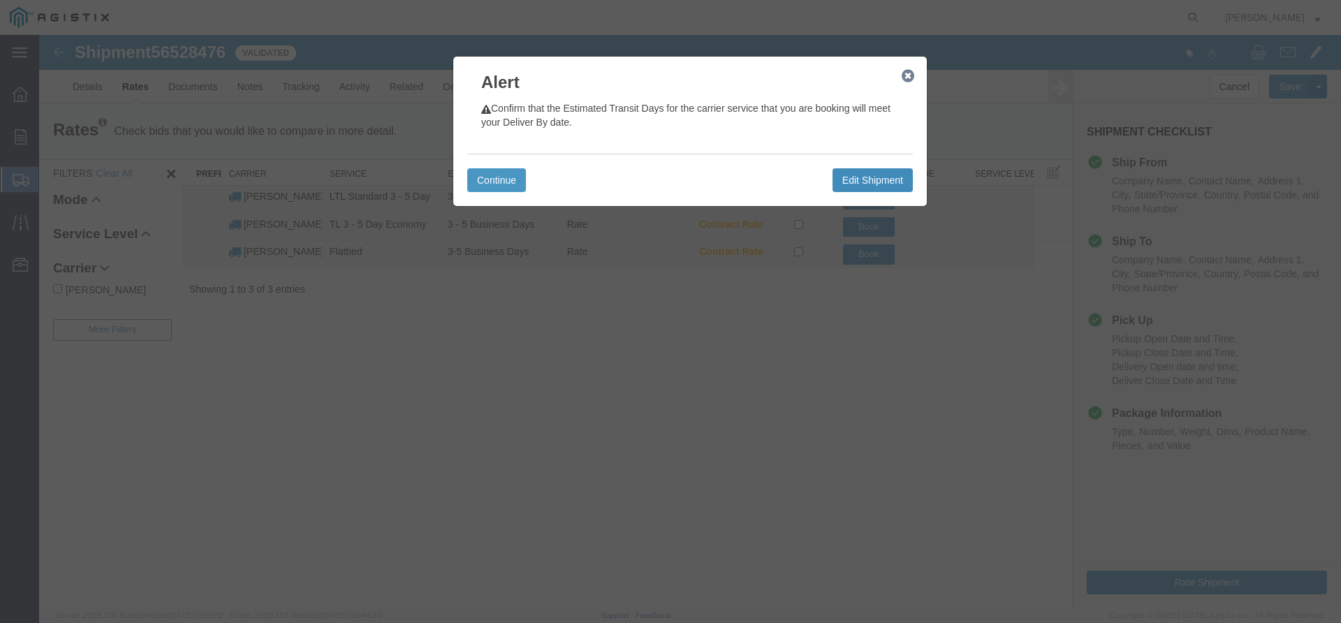
click at [868, 182] on button "Edit Shipment" at bounding box center [873, 180] width 80 height 24
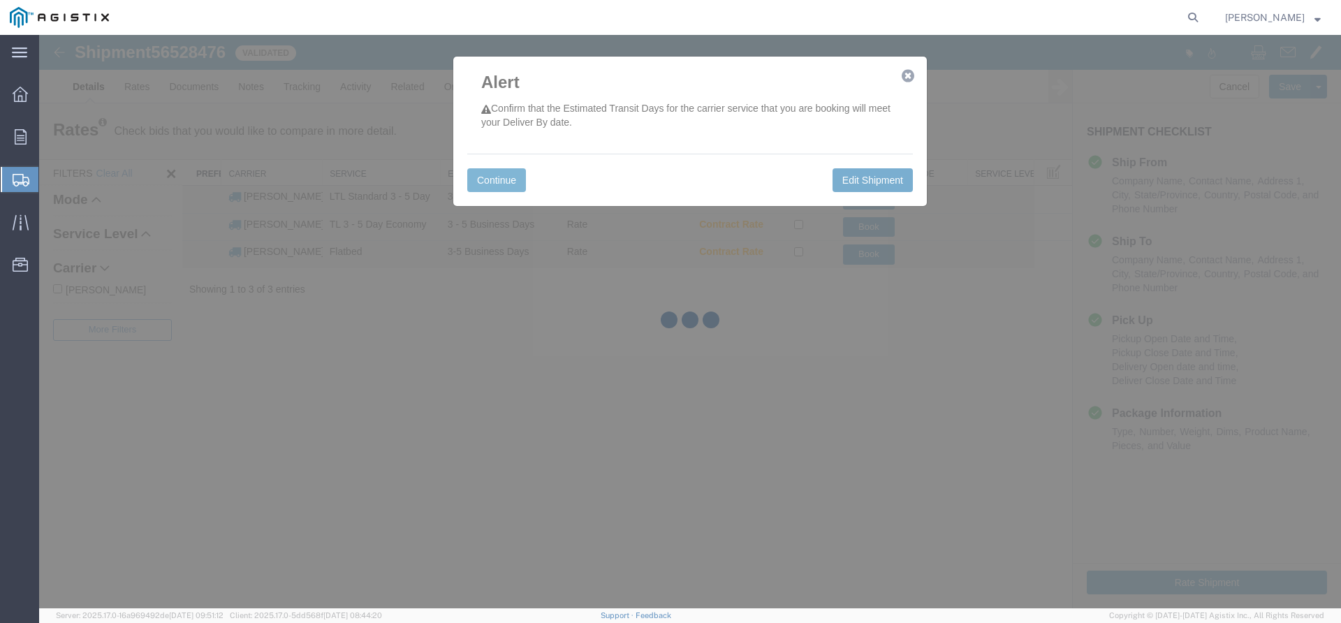
select select "23631"
select select "46111"
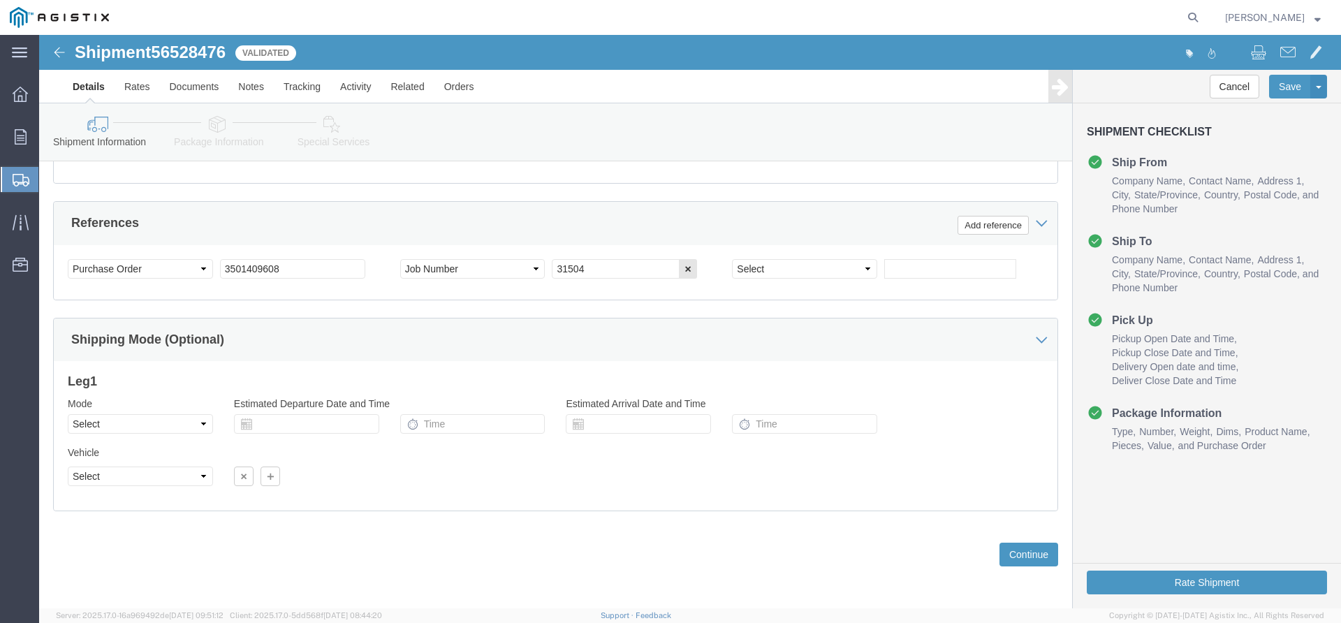
scroll to position [962, 0]
click button "Continue"
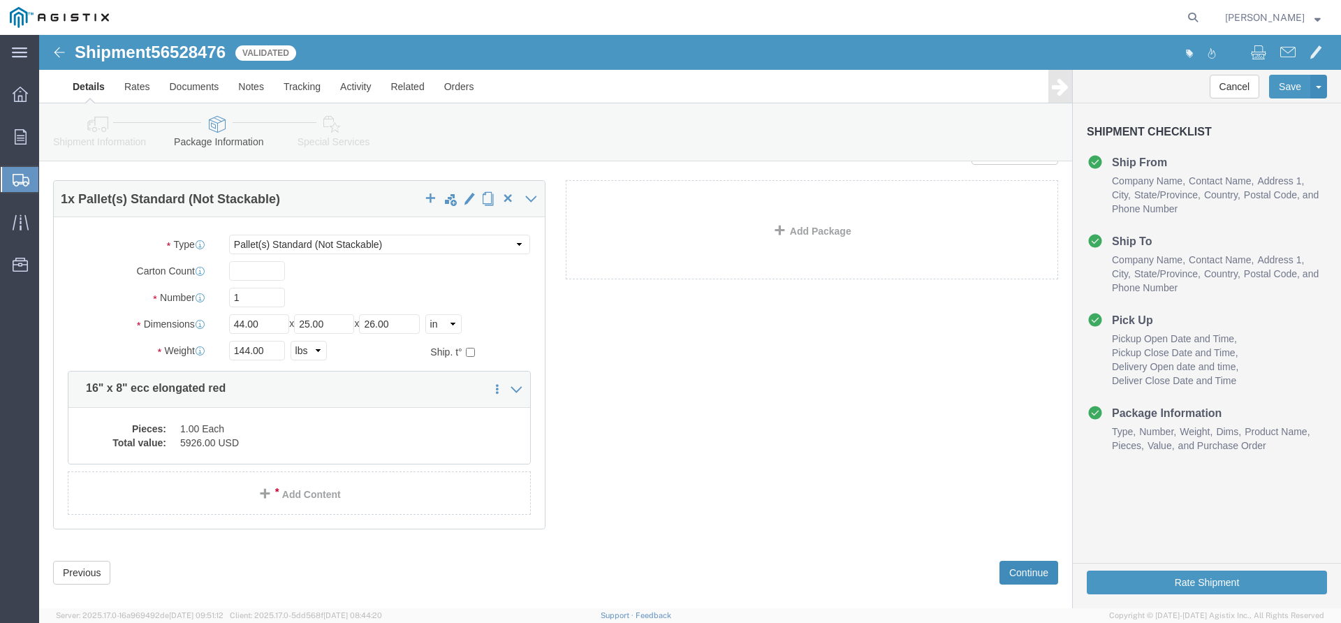
scroll to position [53, 0]
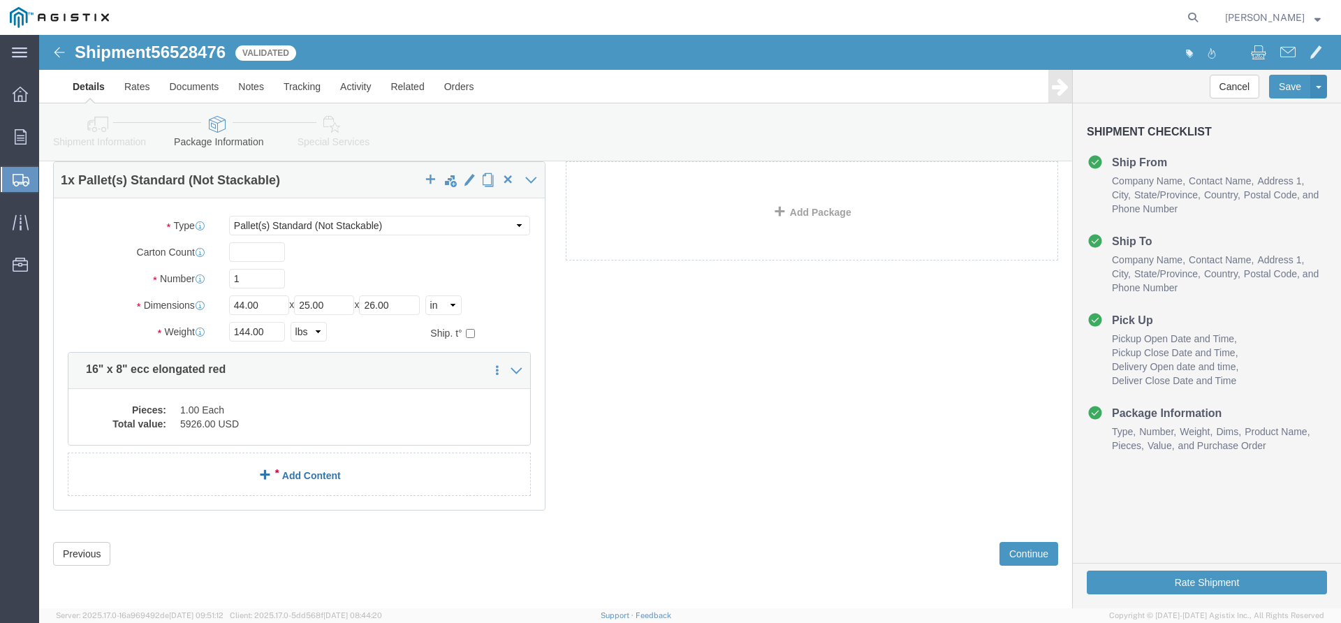
click link "Add Content"
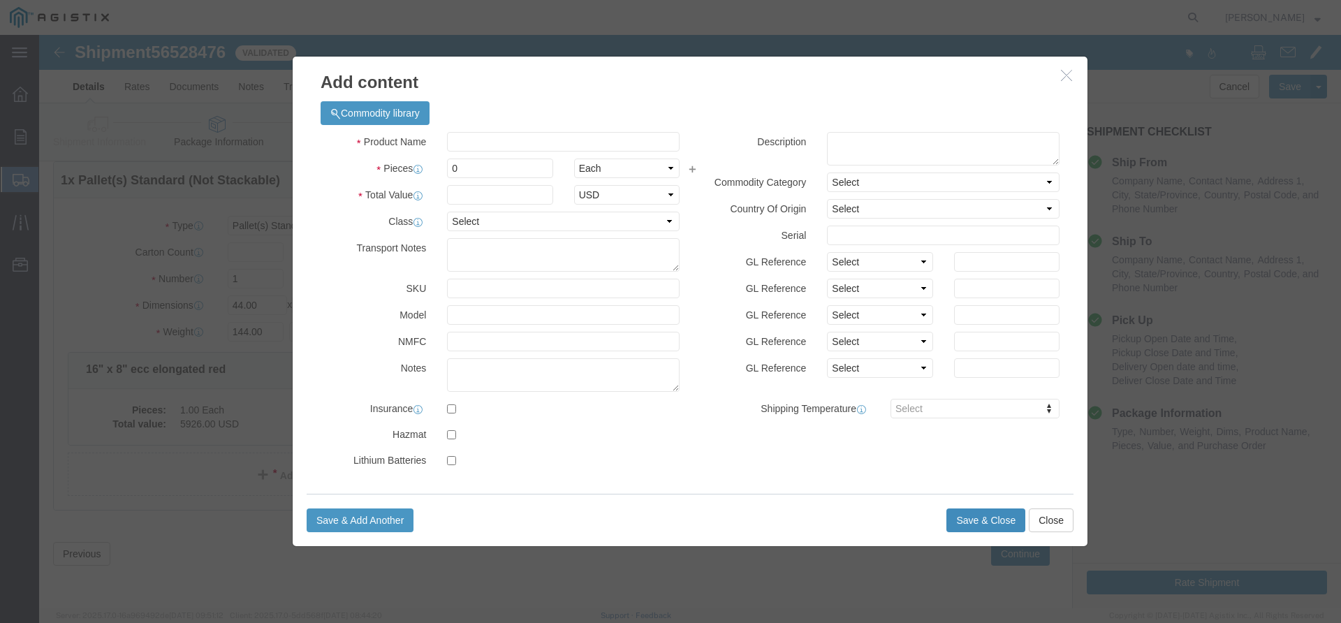
click button "Save & Close"
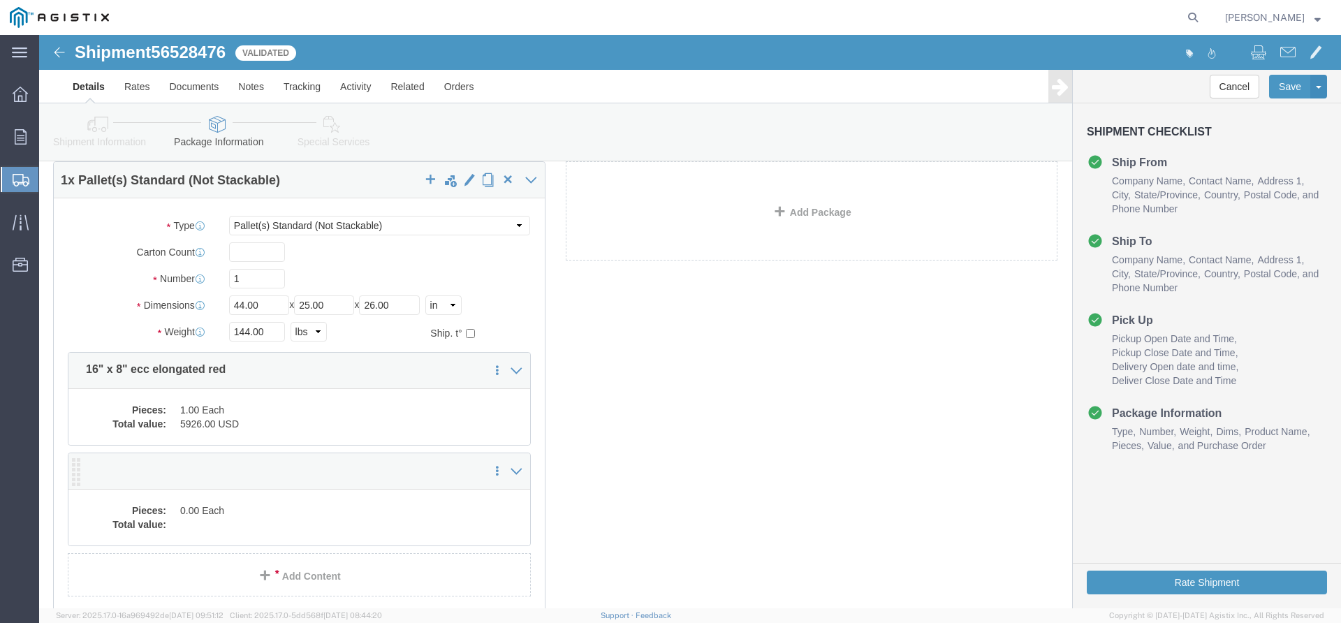
click div
click icon
click link "Delete this content"
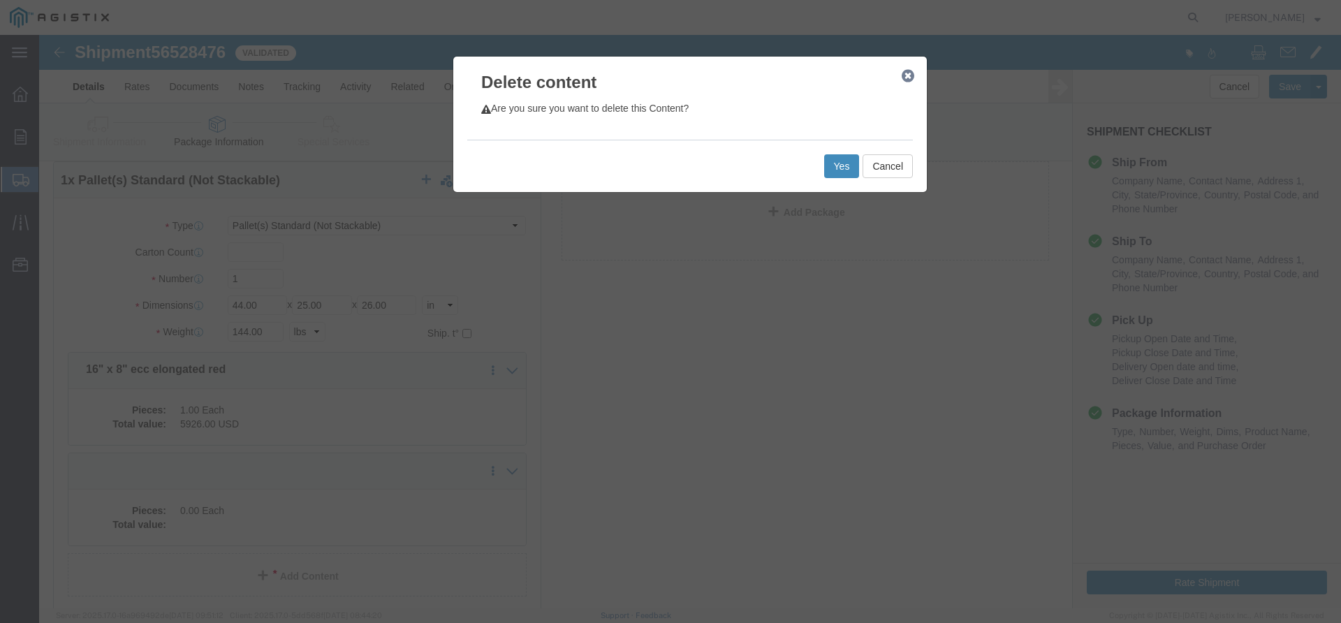
click button "Yes"
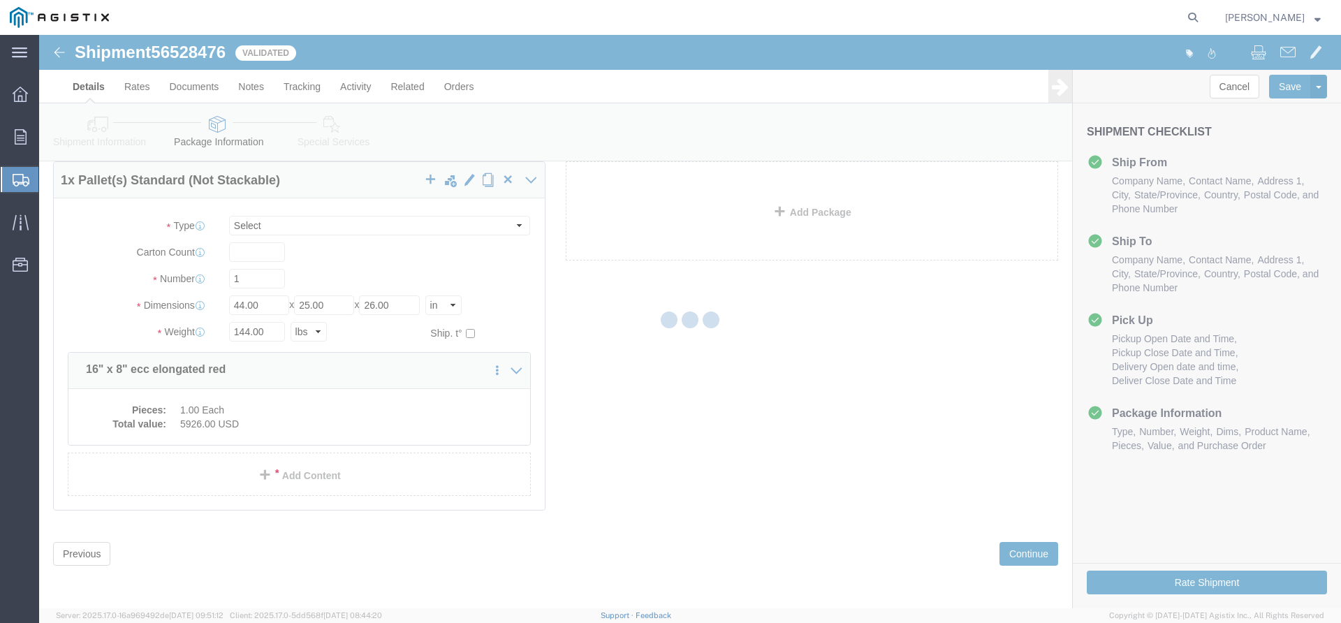
select select "PSNS"
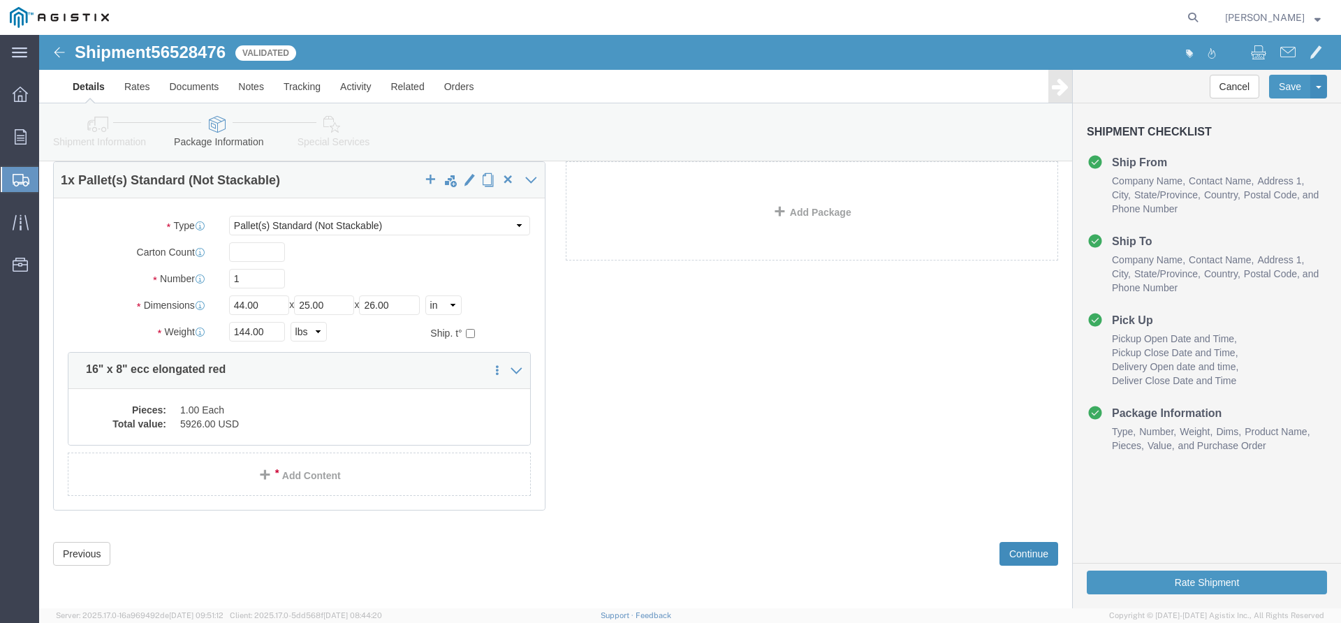
click button "Continue"
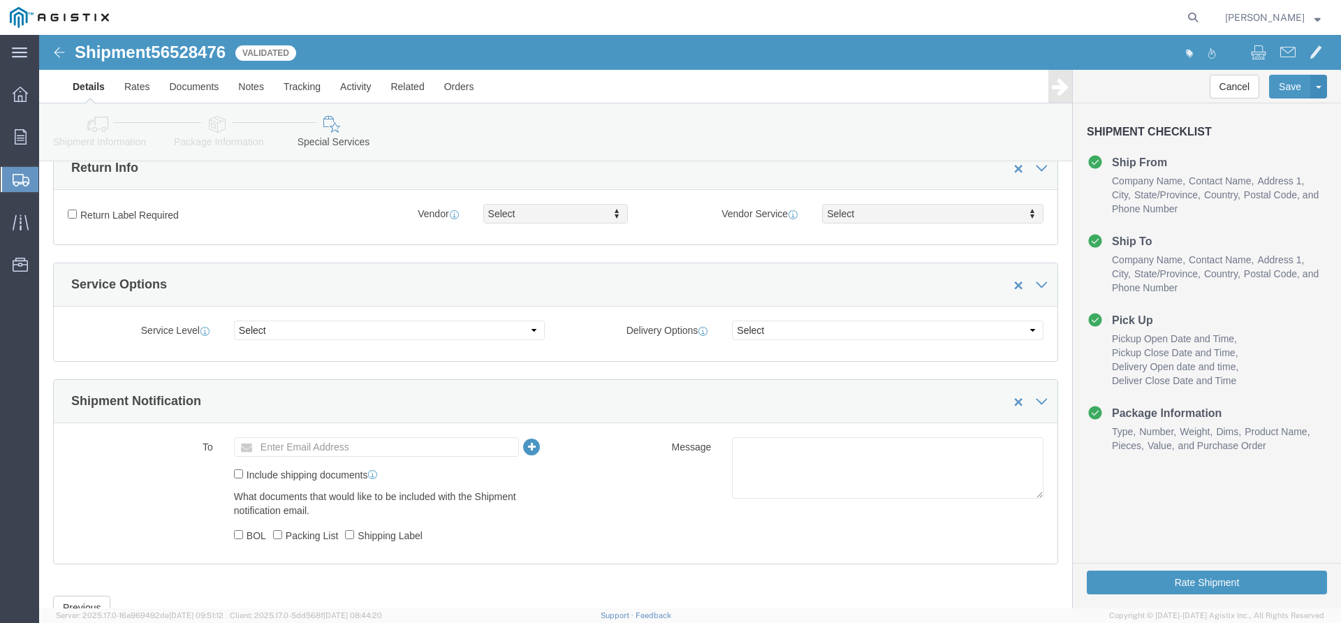
scroll to position [456, 0]
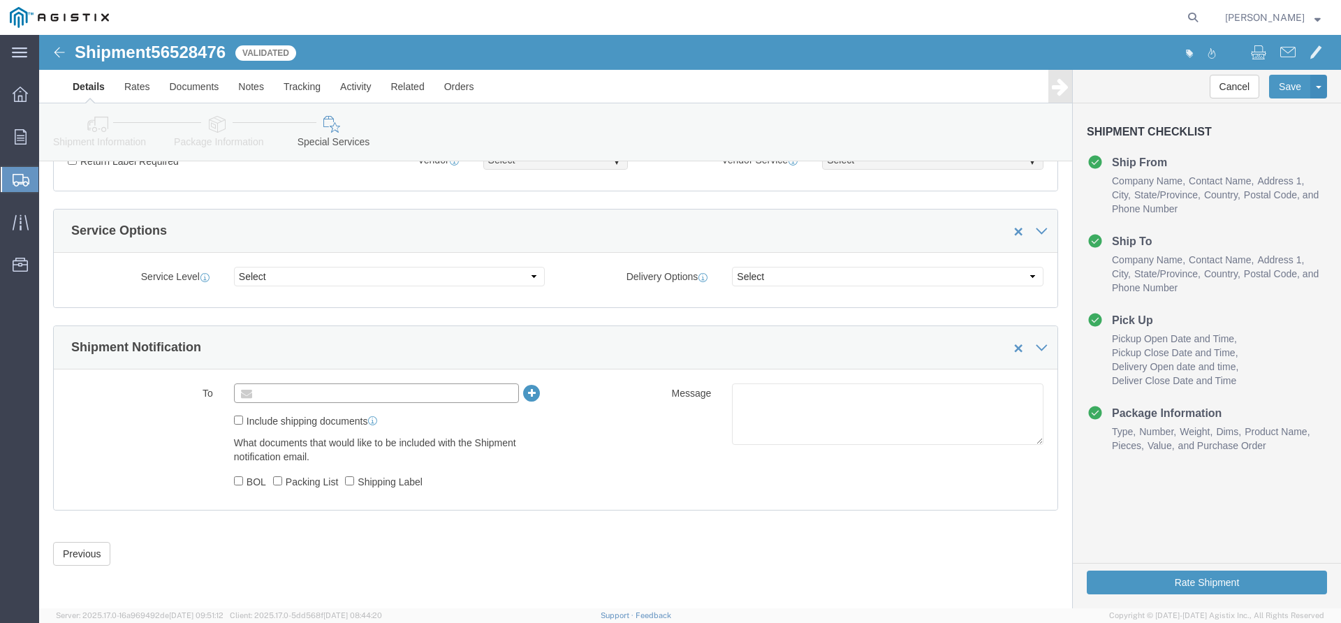
click input "text"
type input "logistics@dynamicproducts.net"
click label "Include shipping documents"
click input "Include shipping documents"
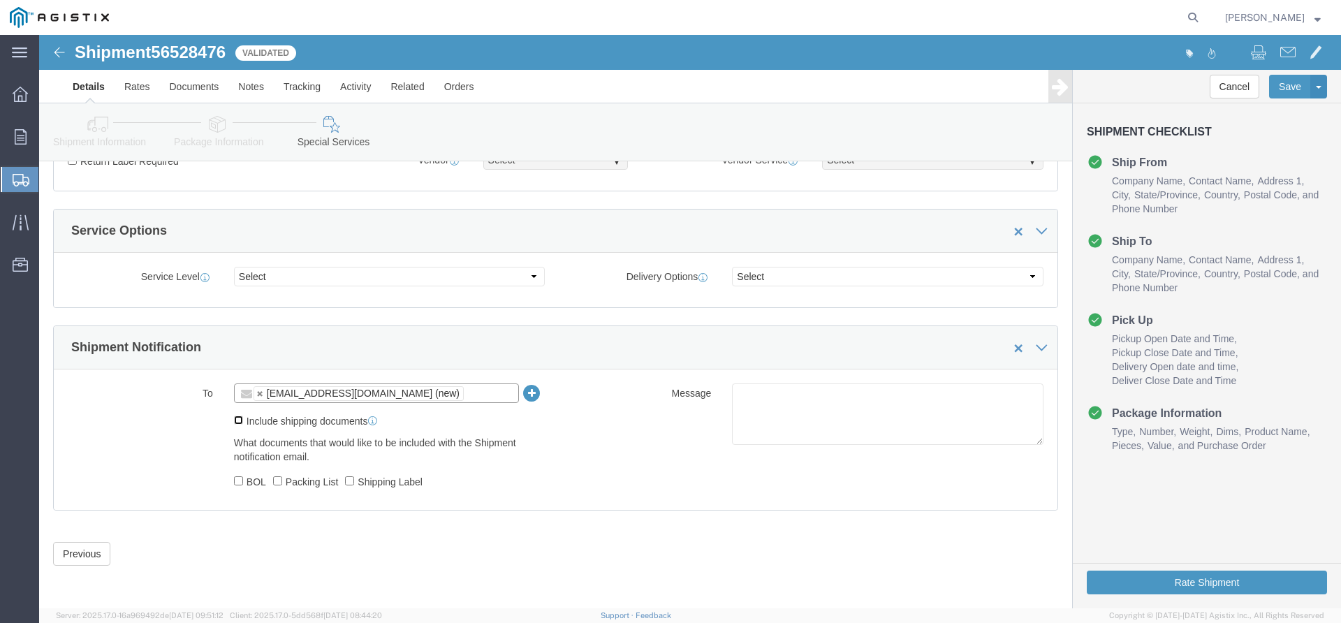
checkbox input "true"
click label "BOL"
click input "BOL"
checkbox input "true"
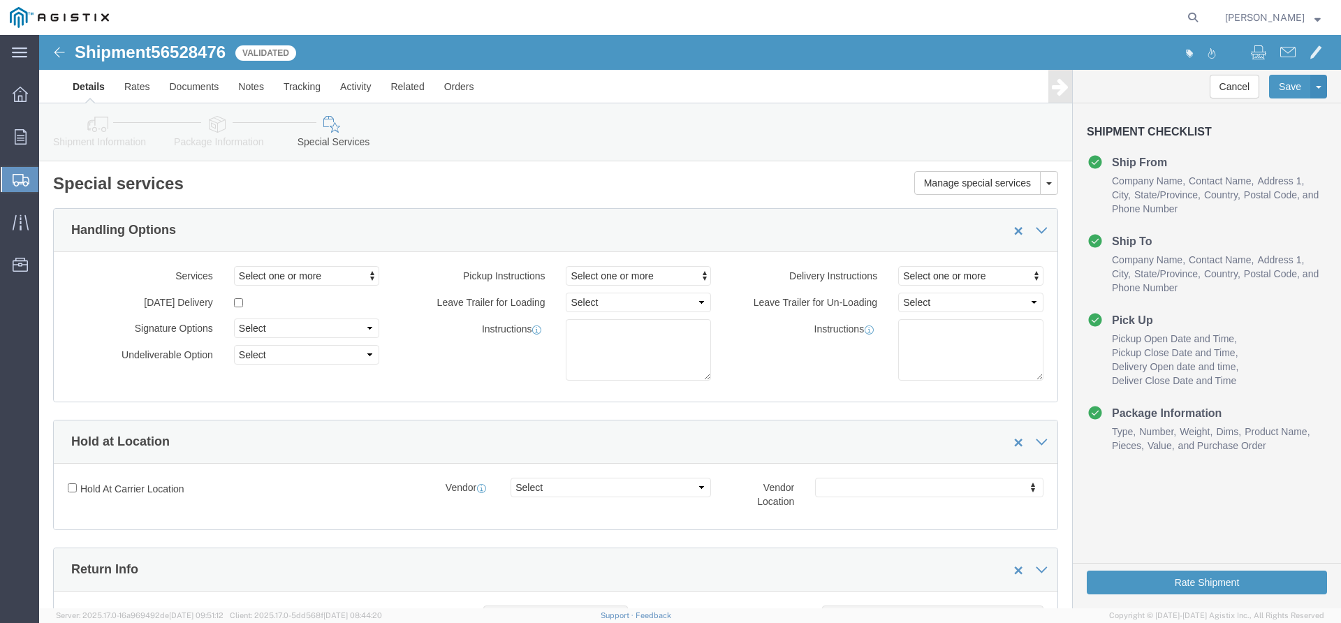
scroll to position [0, 0]
click button "Rate Shipment"
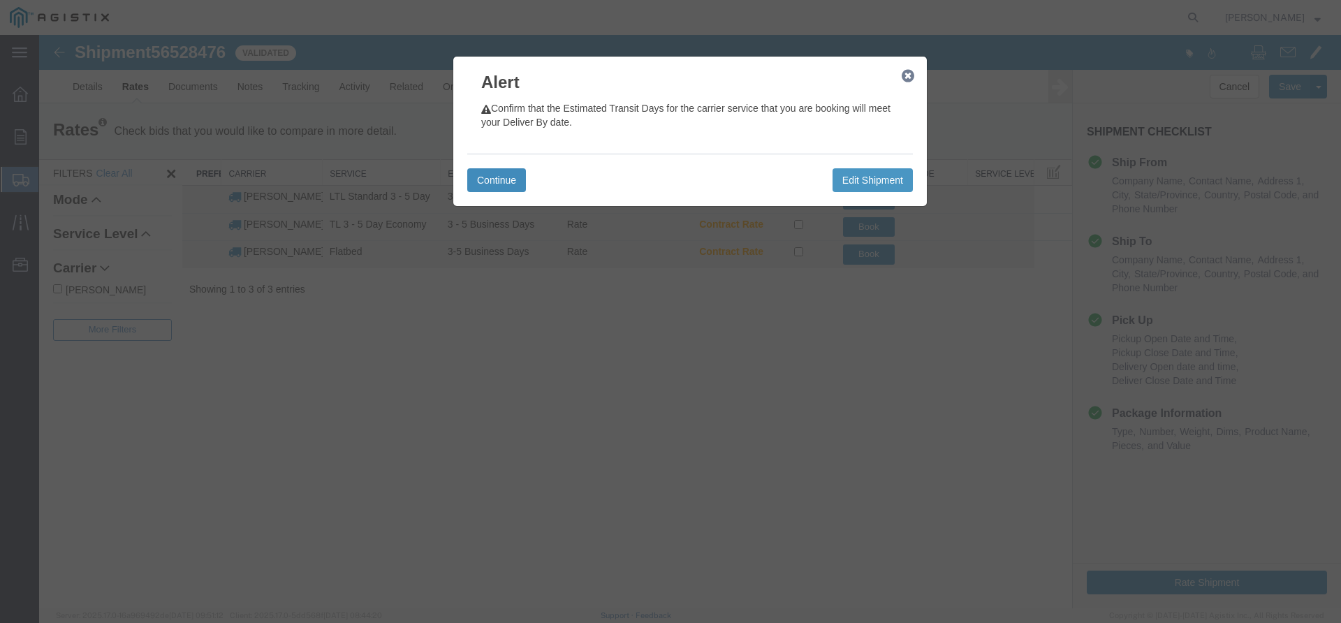
click at [476, 177] on button "Continue" at bounding box center [496, 180] width 59 height 24
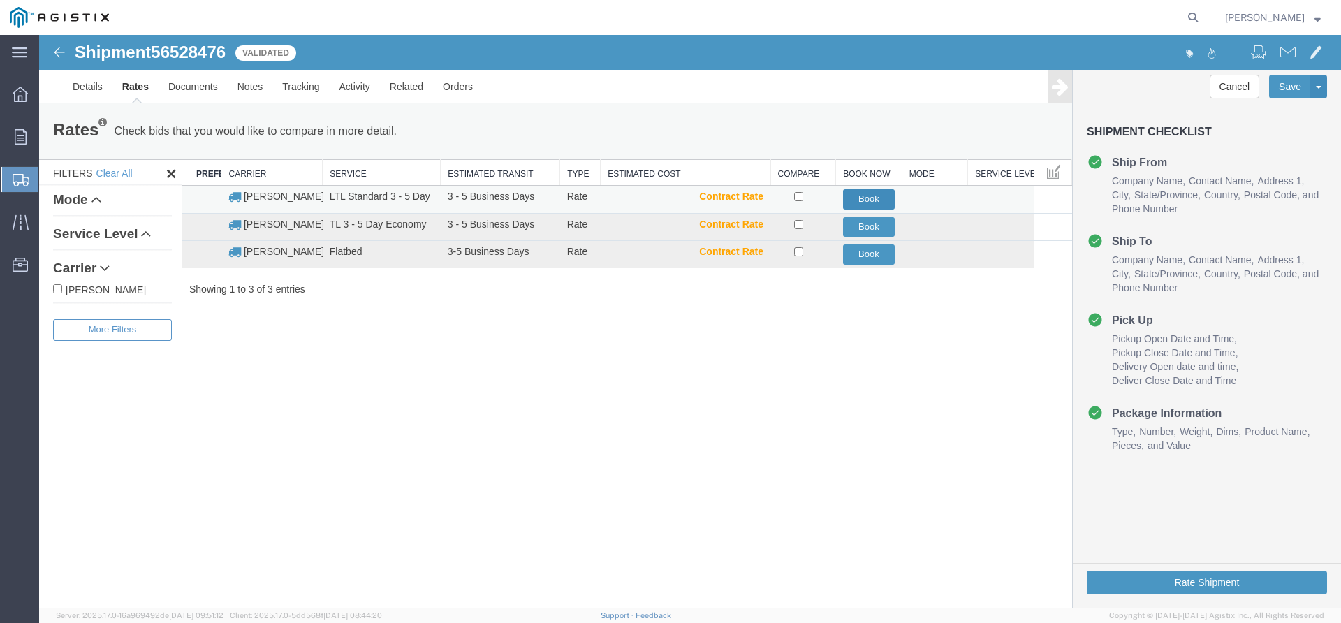
click at [861, 191] on button "Book" at bounding box center [869, 199] width 52 height 20
